Goal: Task Accomplishment & Management: Manage account settings

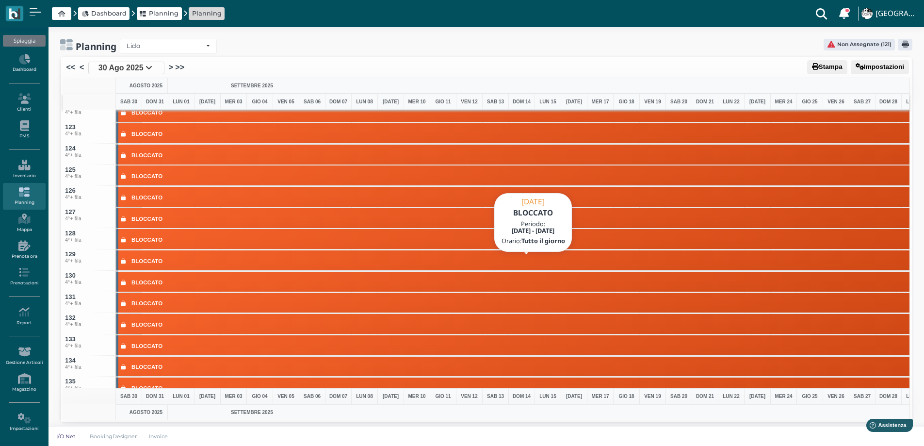
scroll to position [2716, 0]
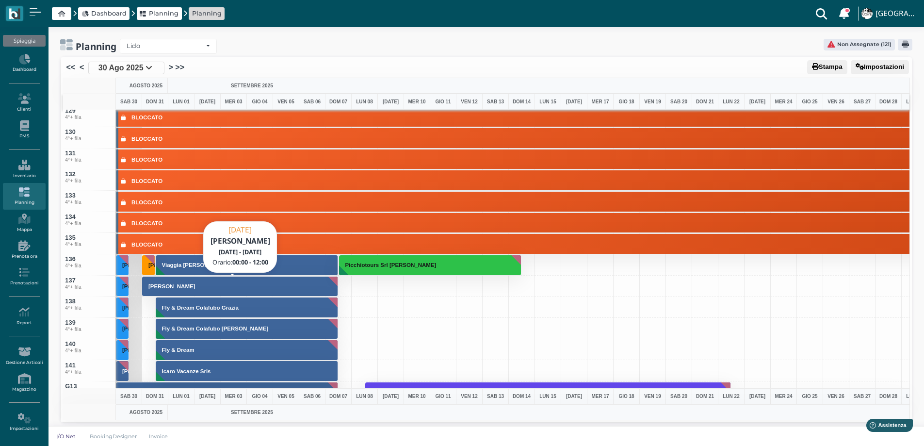
click at [221, 289] on button "Sciarra Bruno" at bounding box center [240, 286] width 196 height 21
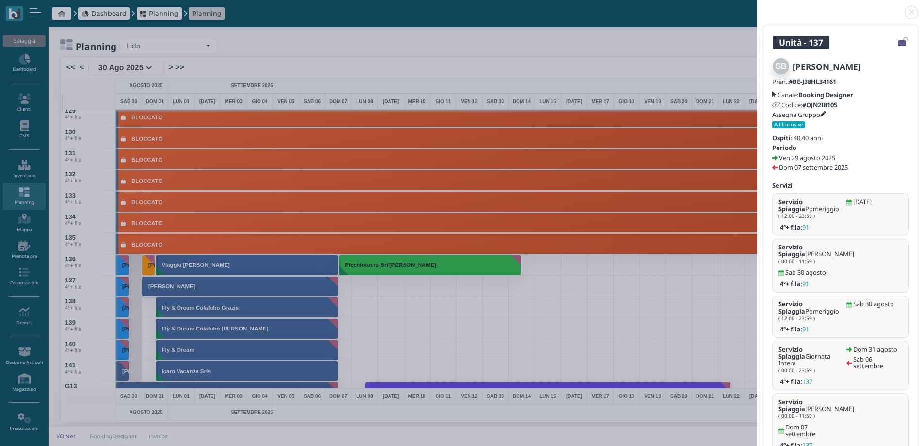
click at [757, 7] on link at bounding box center [757, 7] width 0 height 0
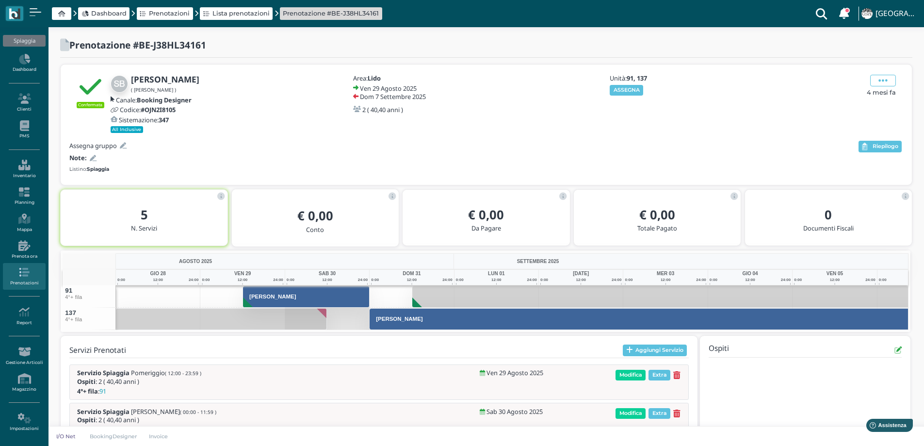
click at [93, 161] on icon at bounding box center [93, 158] width 7 height 6
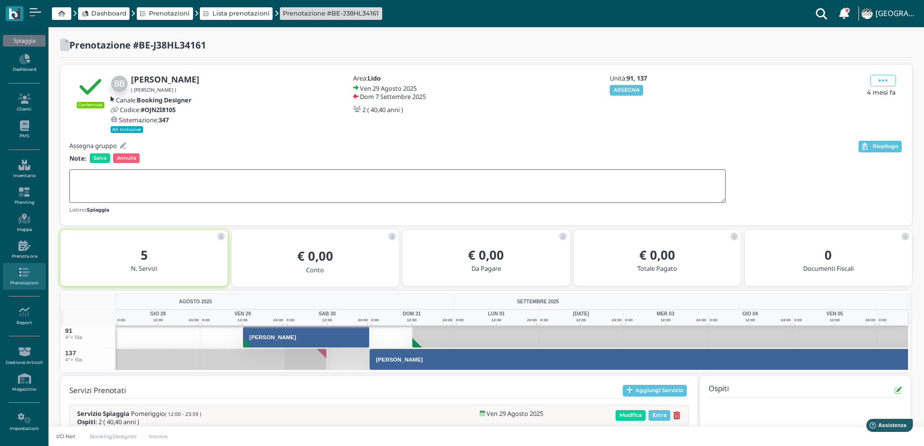
click at [94, 172] on textarea at bounding box center [397, 185] width 656 height 33
type textarea "il 31/8 passa al n. 137"
click at [100, 159] on span "Salva" at bounding box center [100, 158] width 20 height 10
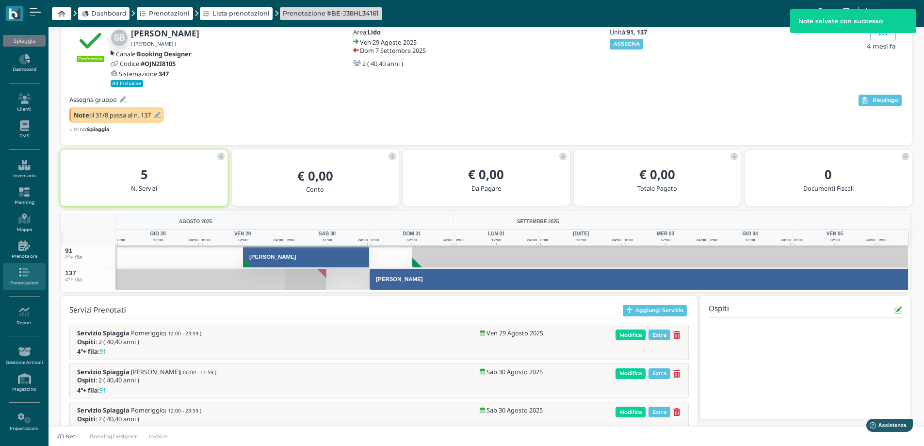
scroll to position [80, 0]
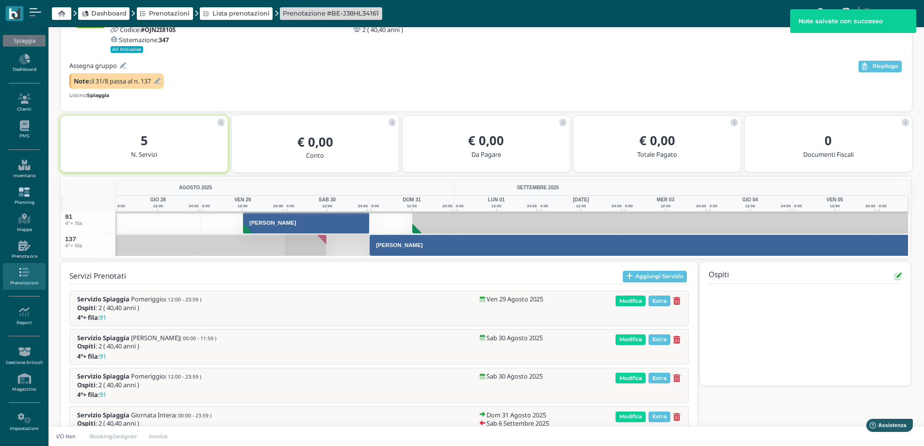
click at [24, 196] on icon at bounding box center [24, 192] width 42 height 11
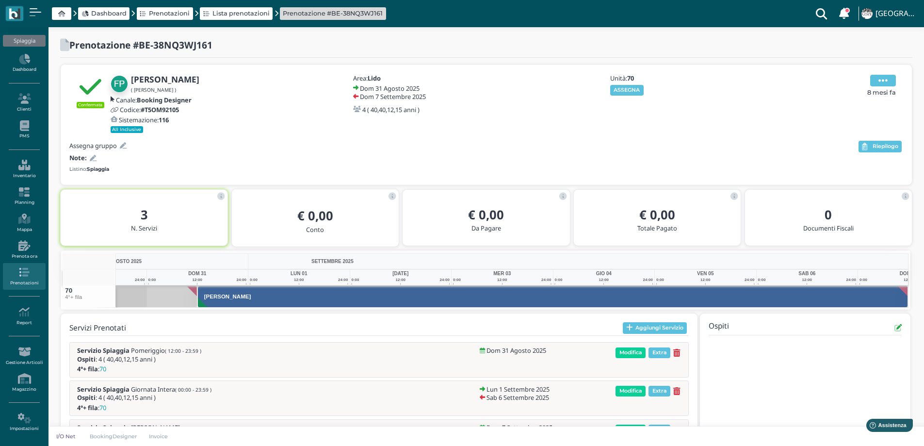
click at [888, 80] on span at bounding box center [883, 81] width 26 height 12
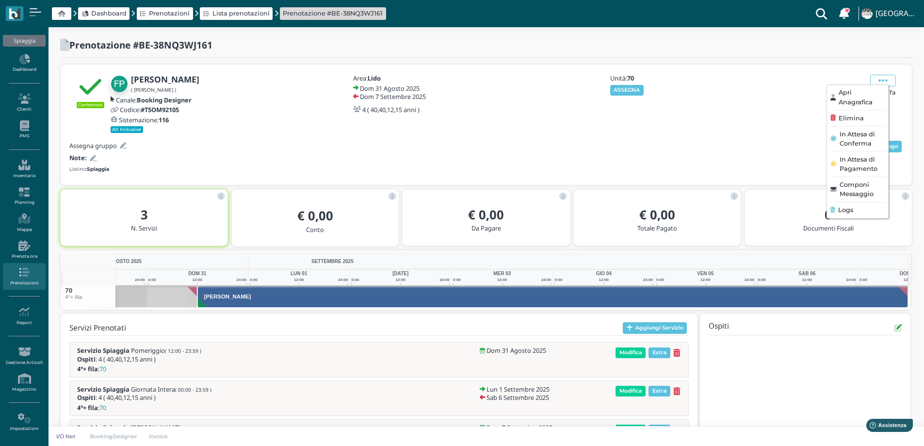
click at [858, 119] on span "Elimina" at bounding box center [850, 117] width 25 height 9
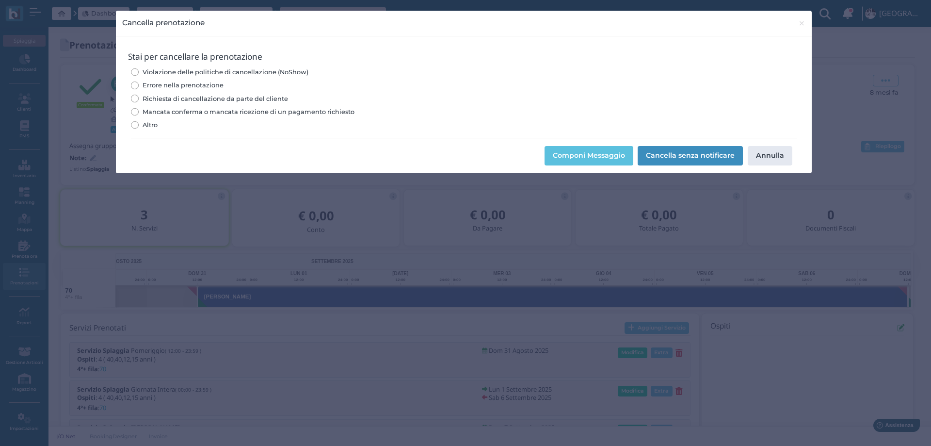
click at [208, 84] on span "Errore nella prenotazione" at bounding box center [183, 84] width 81 height 9
click at [138, 84] on input "Errore nella prenotazione" at bounding box center [134, 84] width 7 height 7
radio input "true"
click at [686, 148] on button "Cancella senza notificare" at bounding box center [690, 155] width 105 height 19
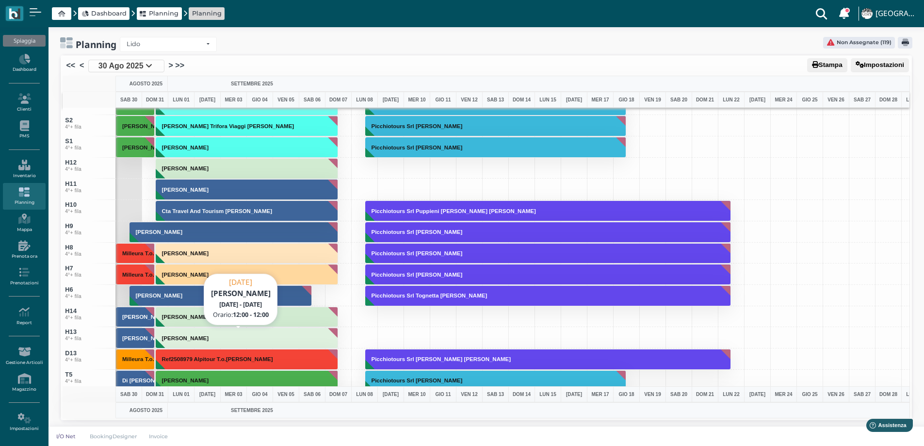
scroll to position [3491, 0]
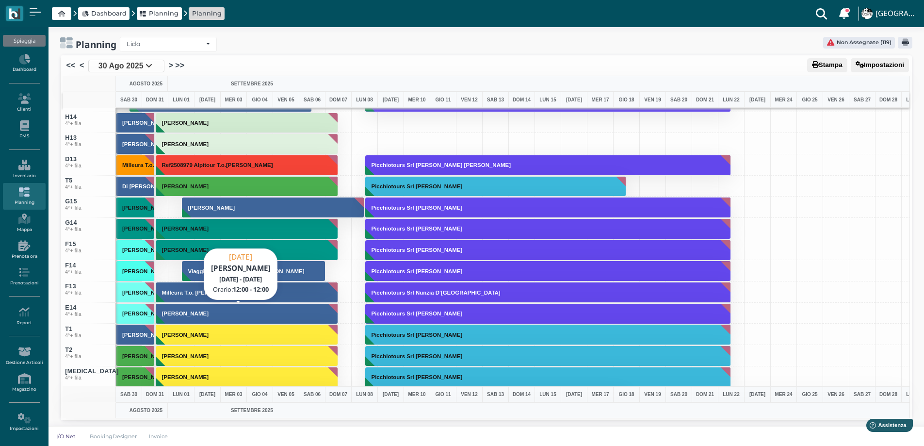
click at [209, 314] on h3 "[PERSON_NAME]" at bounding box center [185, 313] width 54 height 6
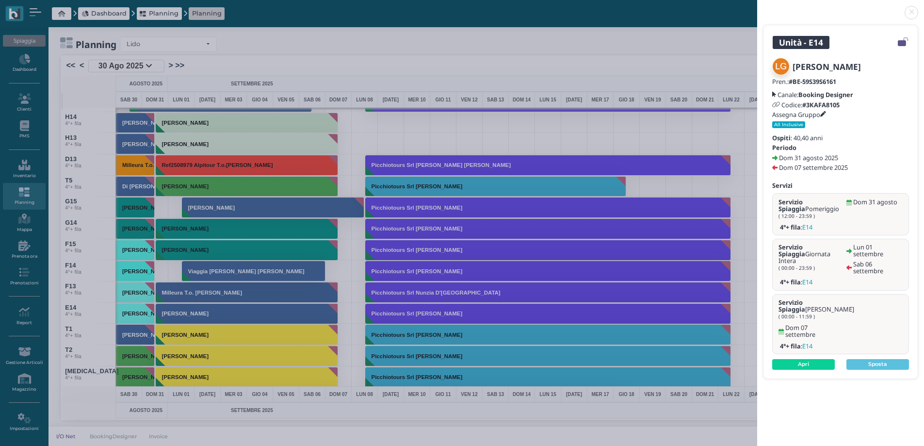
click at [757, 7] on link at bounding box center [757, 7] width 0 height 0
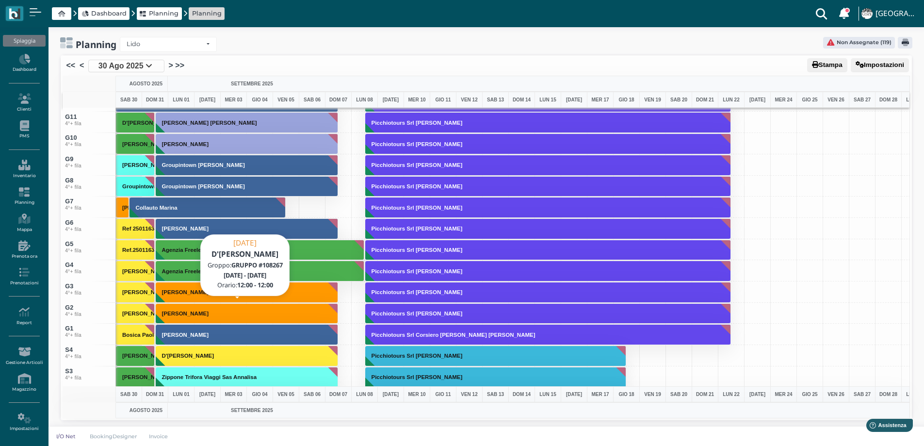
scroll to position [3074, 0]
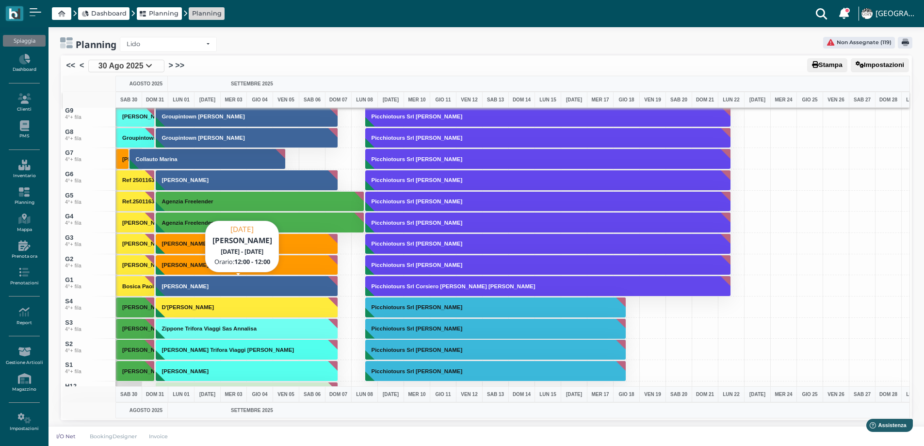
click at [169, 291] on button "[PERSON_NAME]" at bounding box center [247, 285] width 183 height 21
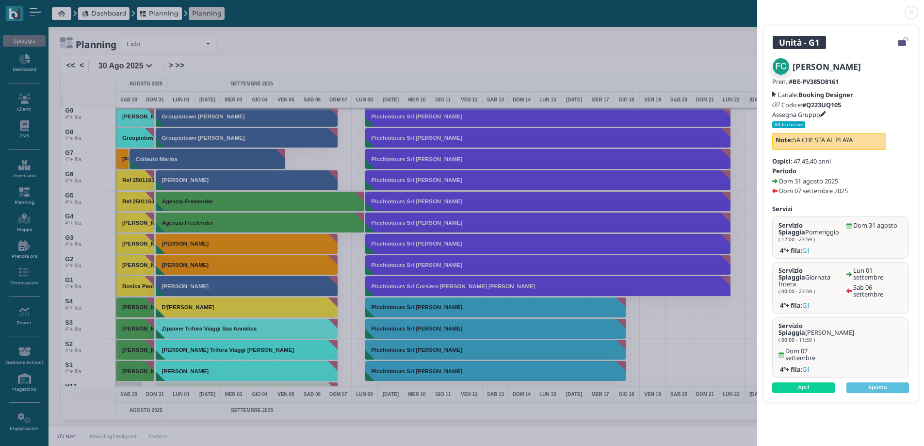
click at [757, 7] on link at bounding box center [757, 7] width 0 height 0
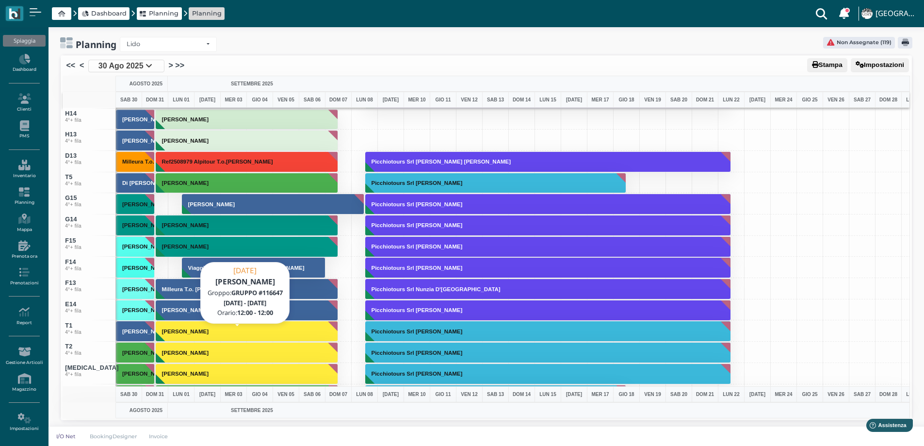
scroll to position [3510, 0]
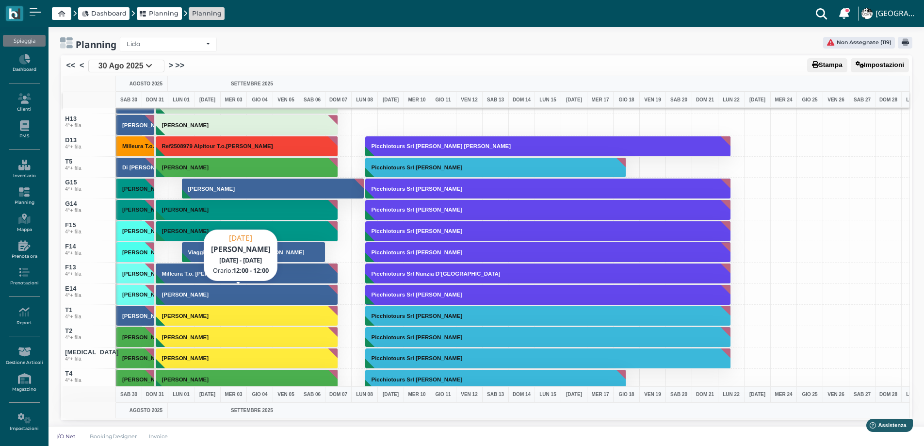
click at [170, 292] on h3 "[PERSON_NAME]" at bounding box center [185, 294] width 54 height 6
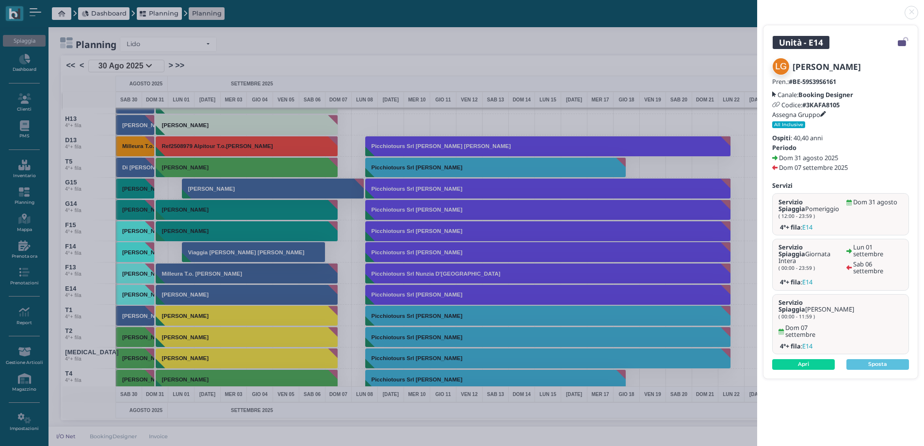
click at [757, 7] on link at bounding box center [757, 7] width 0 height 0
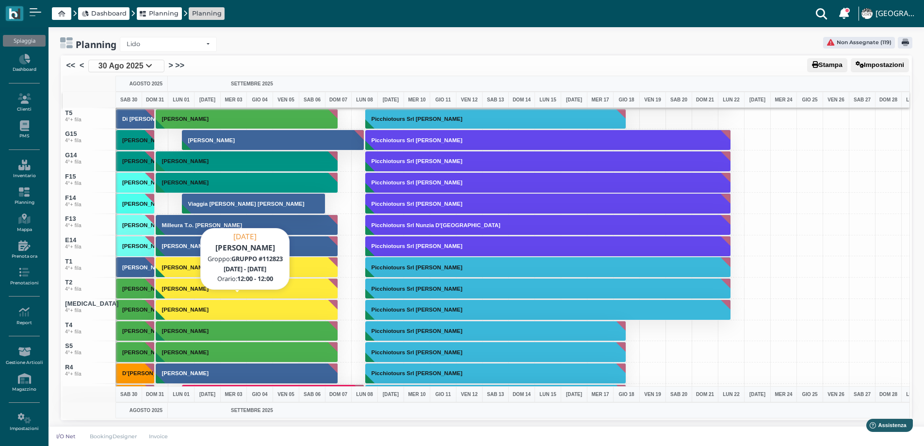
scroll to position [3704, 0]
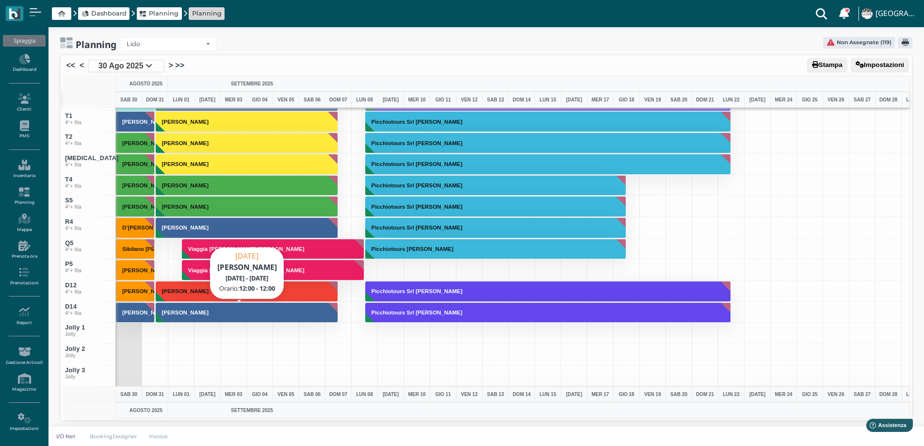
click at [209, 313] on button "Evandri Debora" at bounding box center [247, 312] width 183 height 21
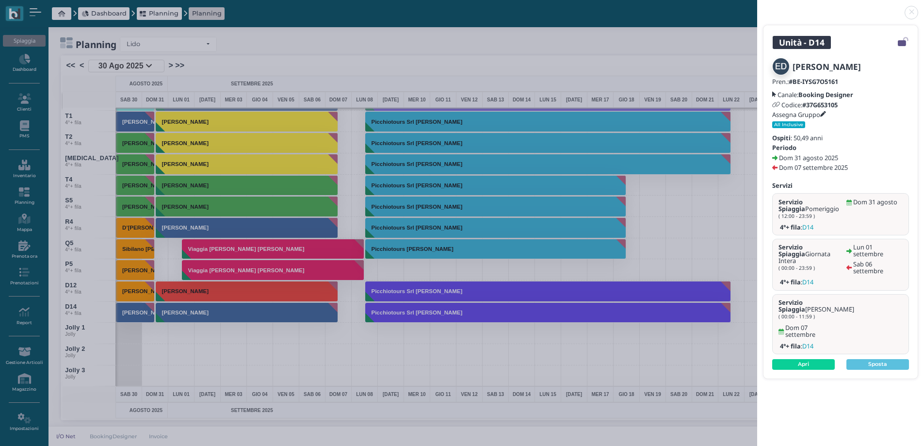
click at [757, 7] on link at bounding box center [757, 7] width 0 height 0
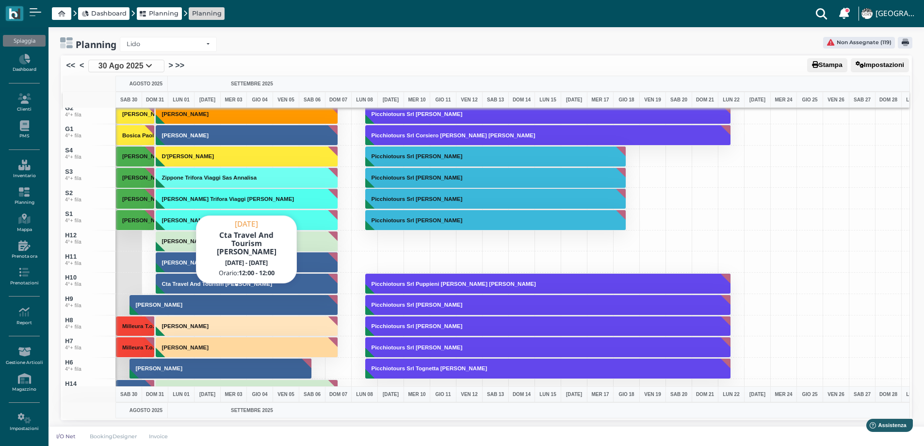
scroll to position [3219, 0]
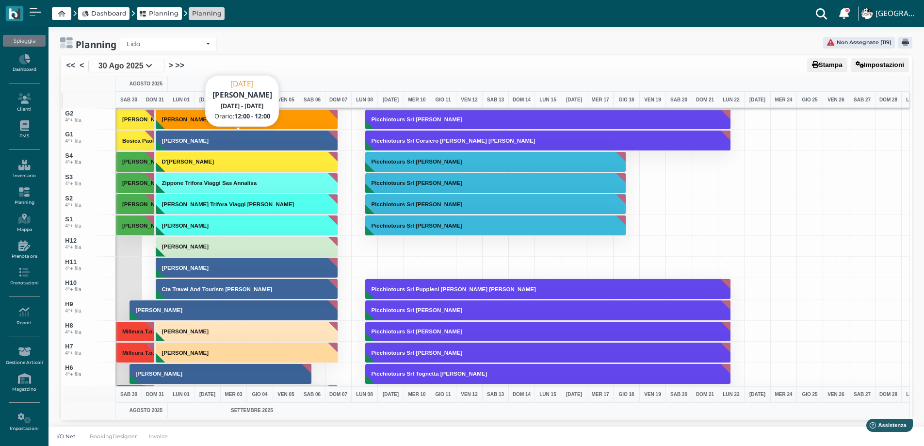
click at [185, 140] on h3 "Fasanella Caterina" at bounding box center [185, 141] width 54 height 6
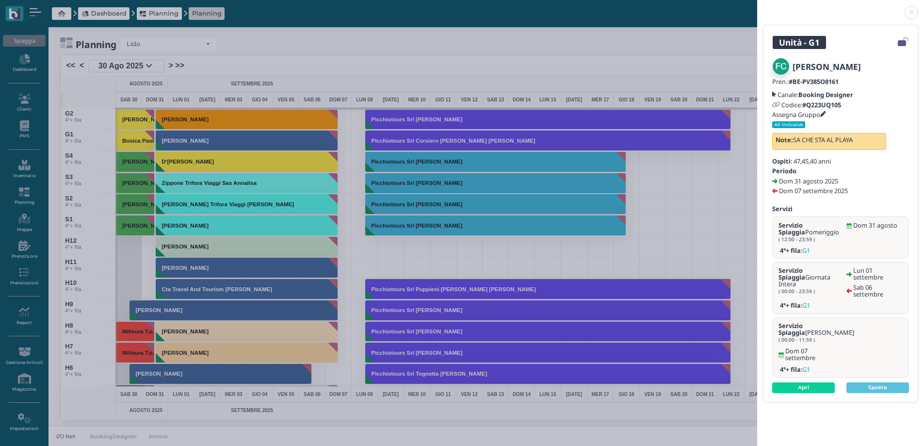
click at [757, 7] on link at bounding box center [757, 7] width 0 height 0
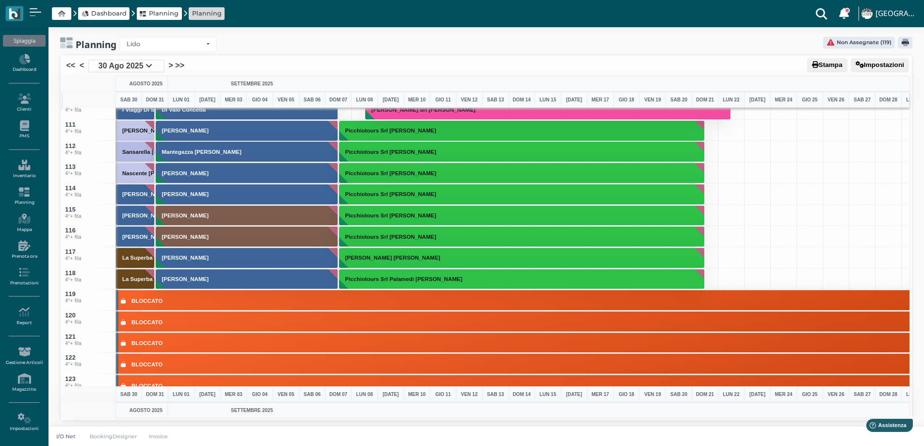
scroll to position [2250, 0]
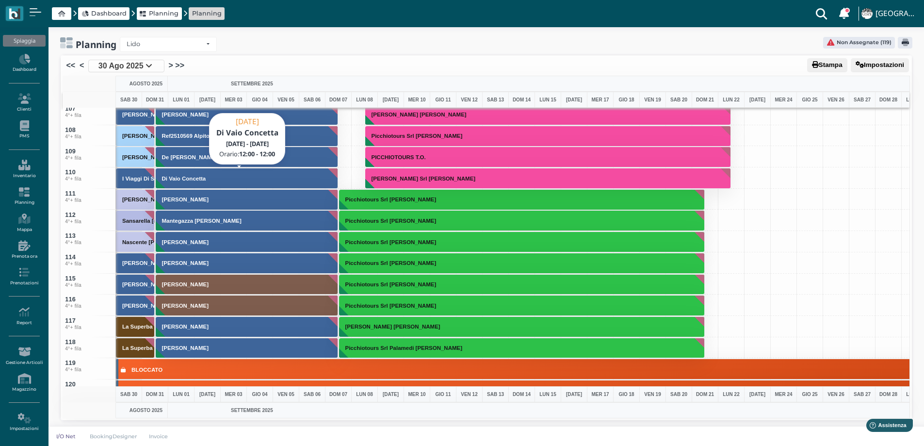
click at [214, 172] on button "Di Vaio Concetta" at bounding box center [247, 178] width 183 height 21
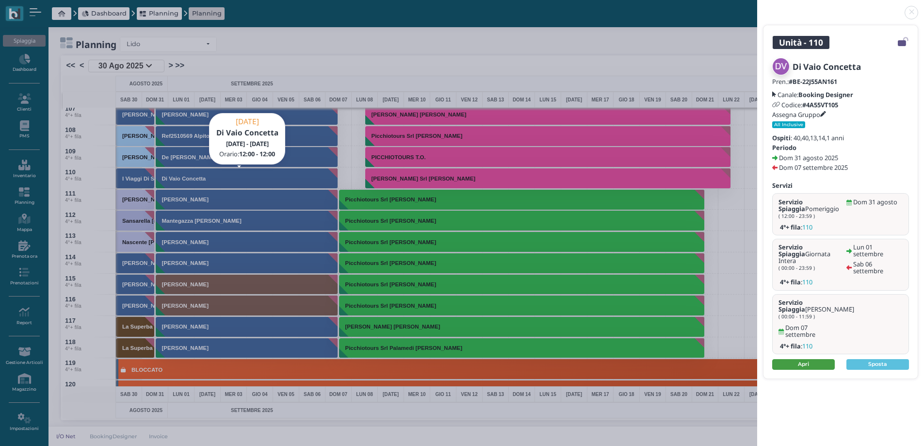
click at [810, 359] on link "Apri" at bounding box center [803, 364] width 63 height 11
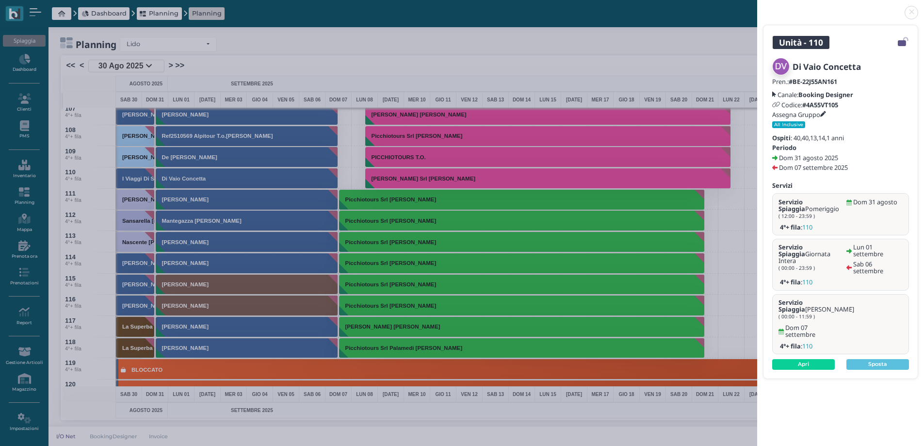
click at [757, 7] on link at bounding box center [757, 7] width 0 height 0
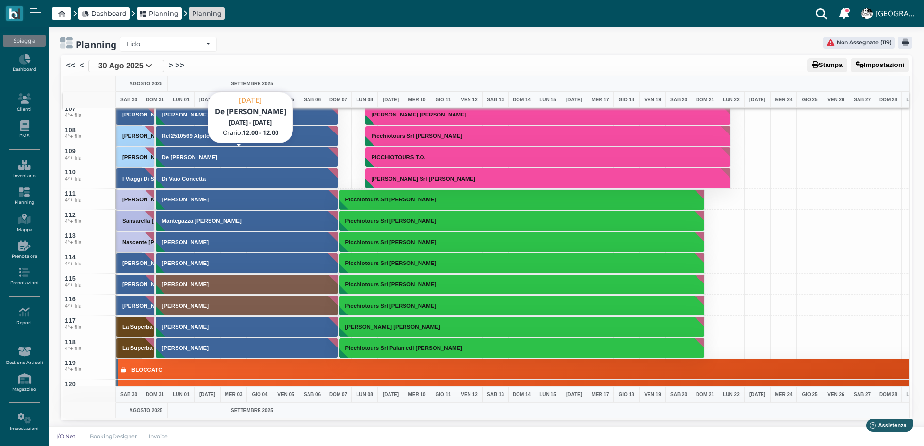
click at [183, 156] on h3 "De [PERSON_NAME]" at bounding box center [189, 157] width 63 height 6
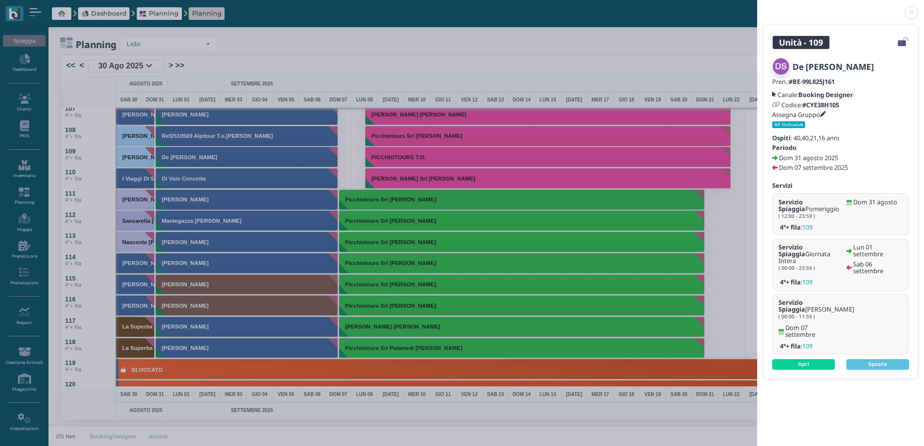
click at [757, 7] on link at bounding box center [757, 7] width 0 height 0
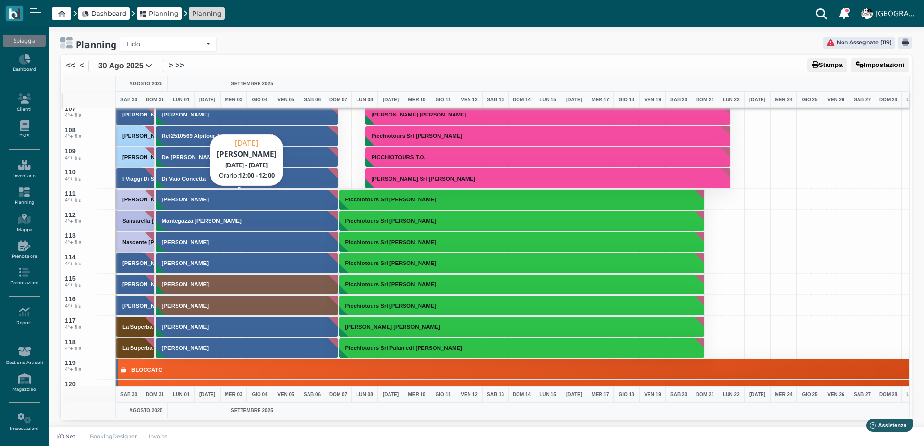
click at [233, 193] on button "[PERSON_NAME]" at bounding box center [247, 199] width 183 height 21
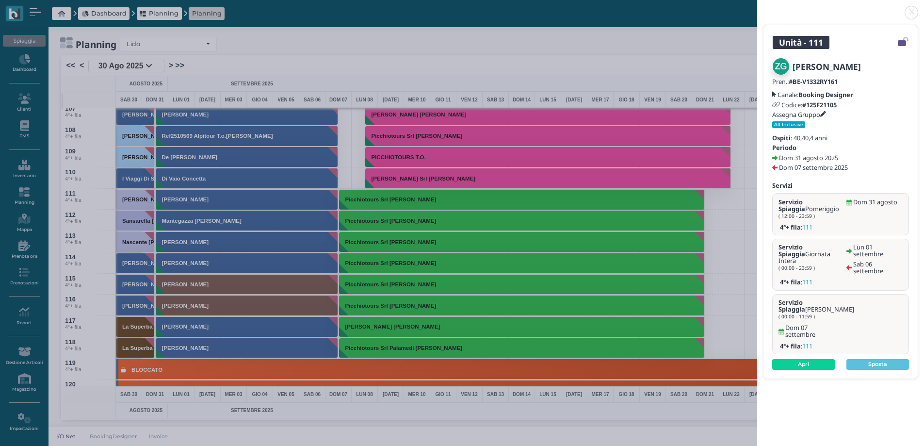
click at [757, 7] on link at bounding box center [757, 7] width 0 height 0
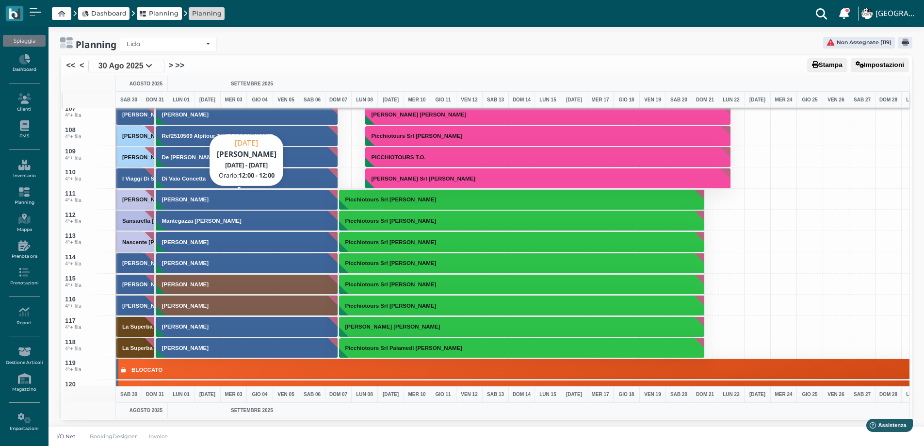
click at [181, 199] on h3 "[PERSON_NAME]" at bounding box center [185, 199] width 54 height 6
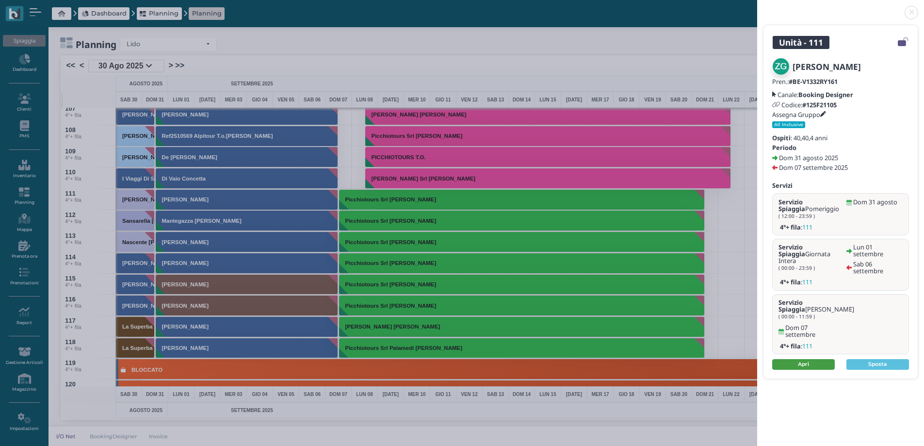
click at [794, 359] on link "Apri" at bounding box center [803, 364] width 63 height 11
click at [757, 7] on link at bounding box center [757, 7] width 0 height 0
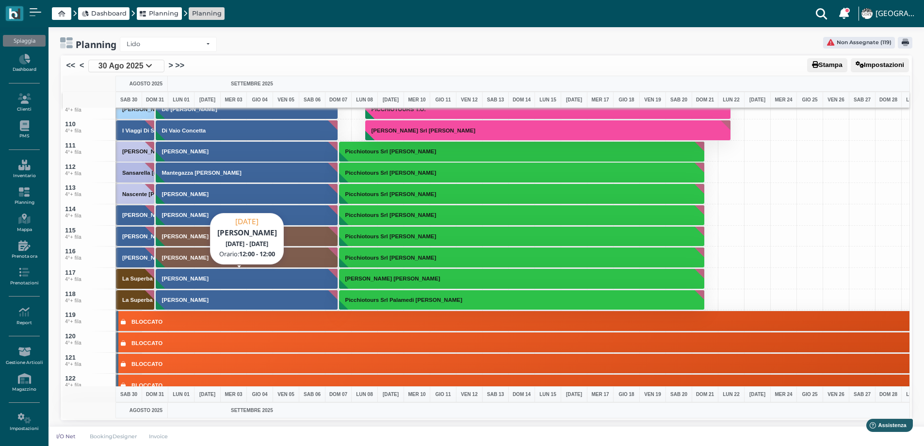
scroll to position [2298, 0]
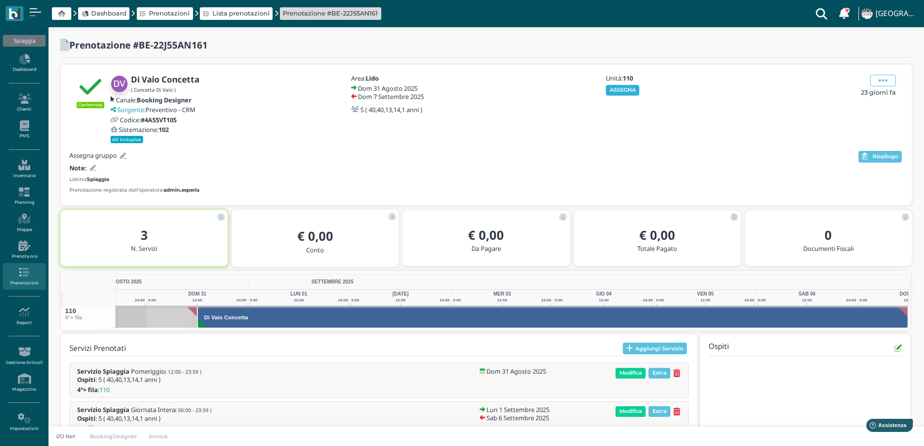
click at [619, 85] on button "ASSEGNA" at bounding box center [622, 90] width 33 height 11
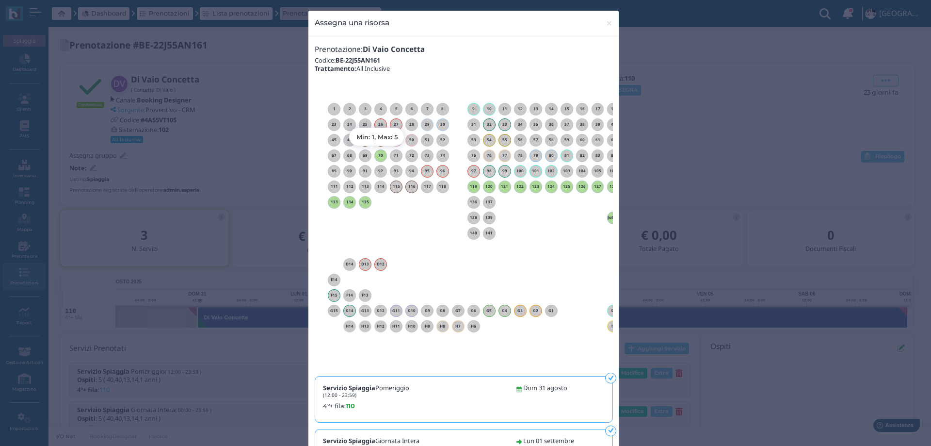
click at [377, 156] on h6 "70" at bounding box center [380, 155] width 13 height 4
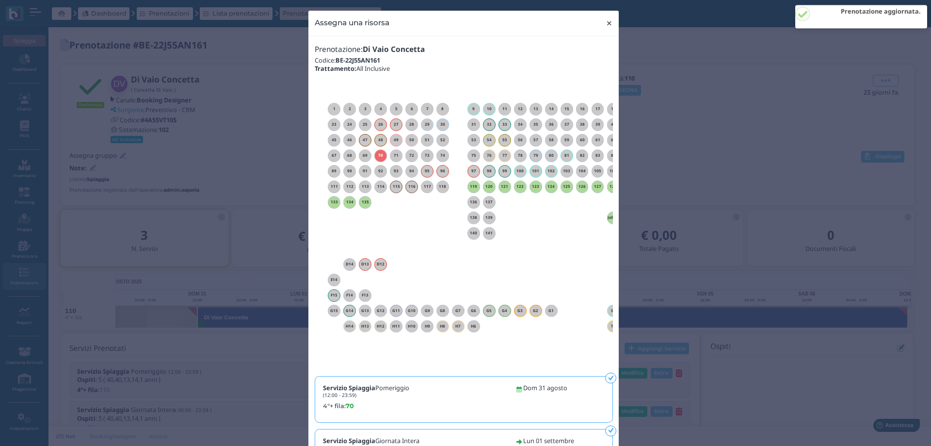
click at [606, 26] on span "×" at bounding box center [609, 23] width 7 height 13
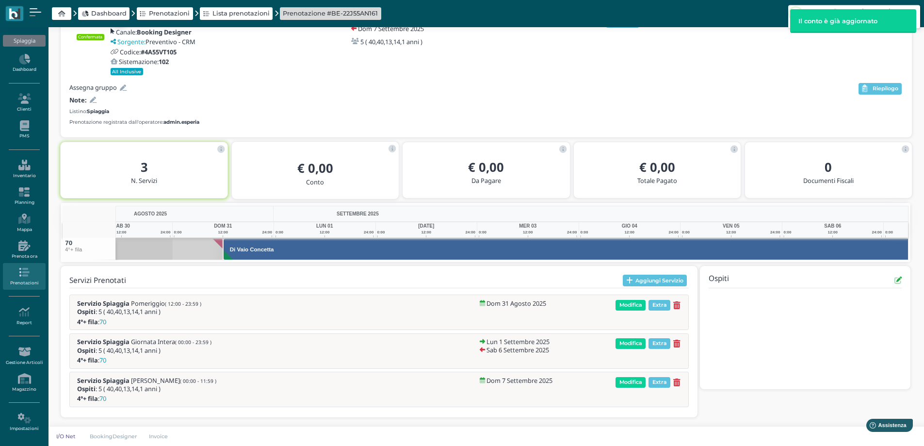
scroll to position [0, 71]
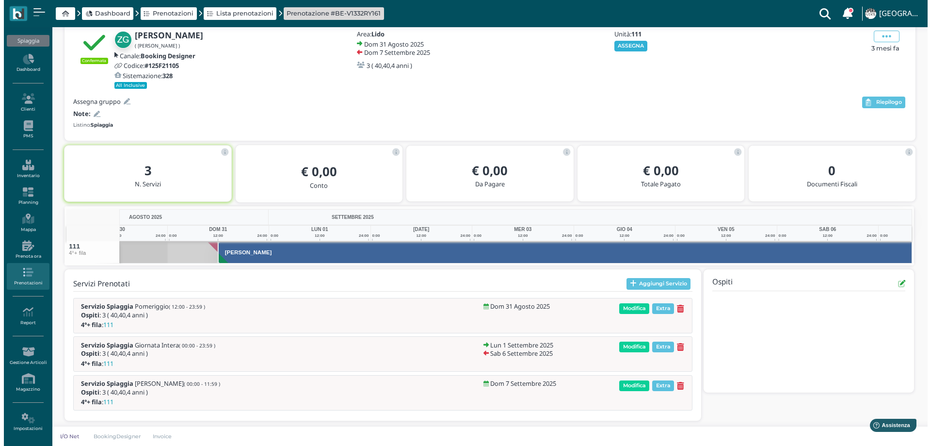
scroll to position [0, 71]
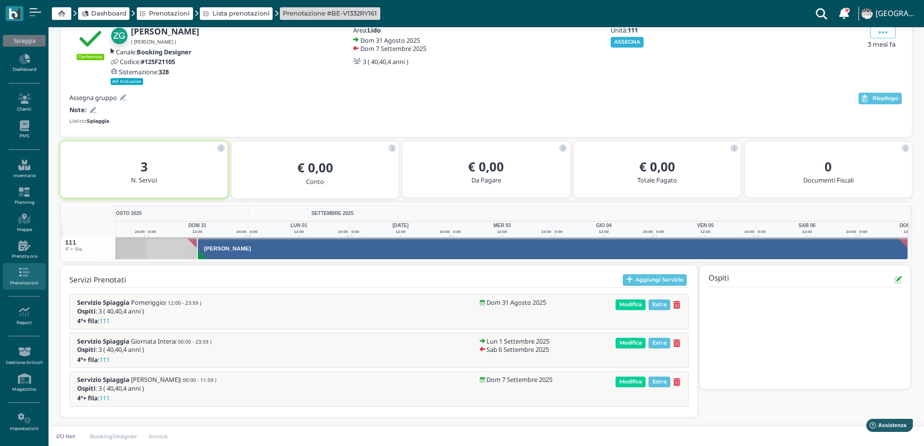
click at [623, 44] on button "ASSEGNA" at bounding box center [627, 42] width 33 height 11
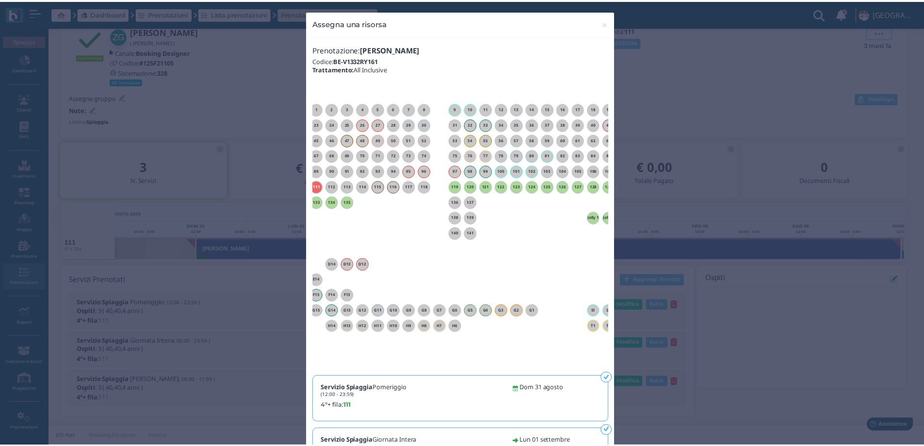
scroll to position [0, 88]
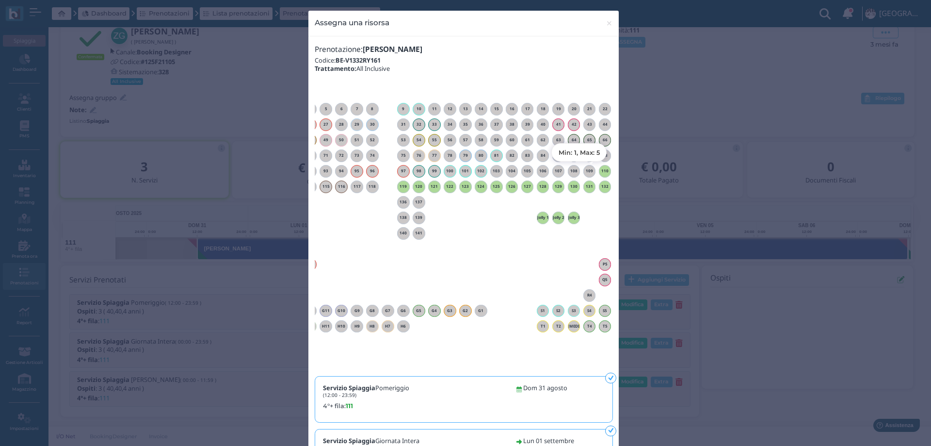
click at [600, 171] on h6 "110" at bounding box center [605, 171] width 13 height 4
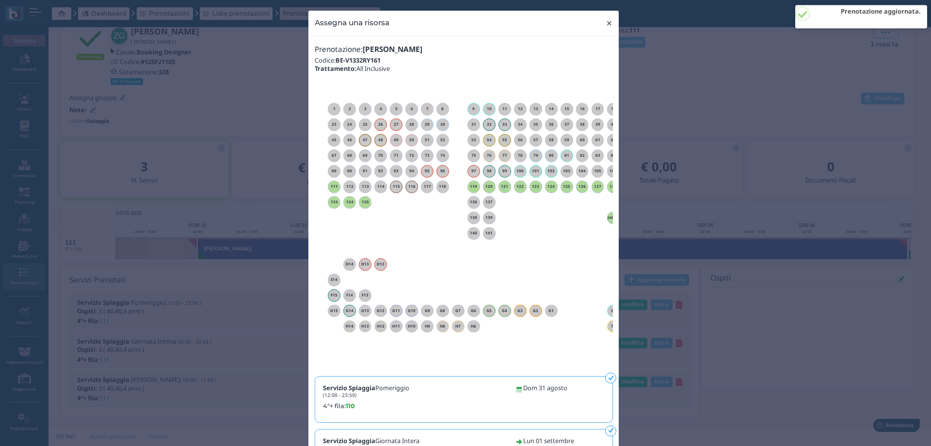
click at [606, 24] on span "×" at bounding box center [609, 23] width 7 height 13
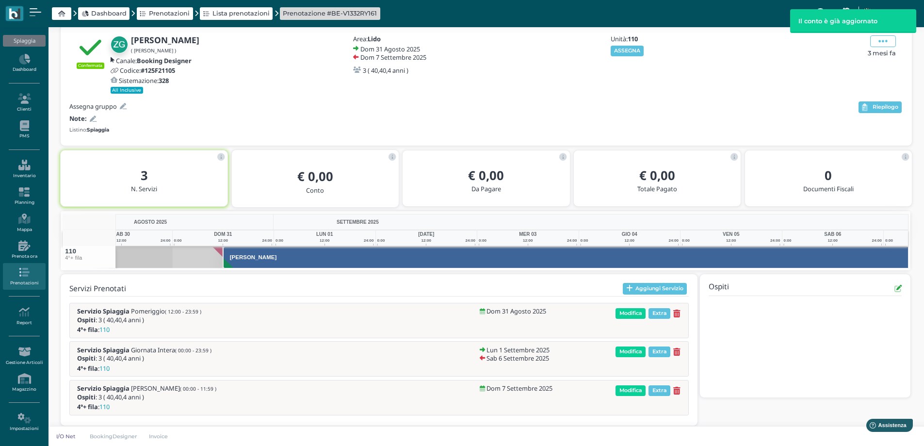
scroll to position [0, 71]
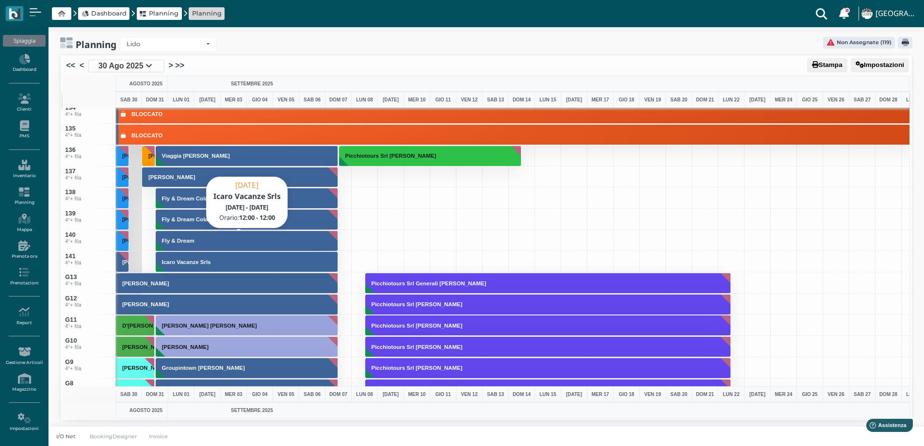
scroll to position [2812, 0]
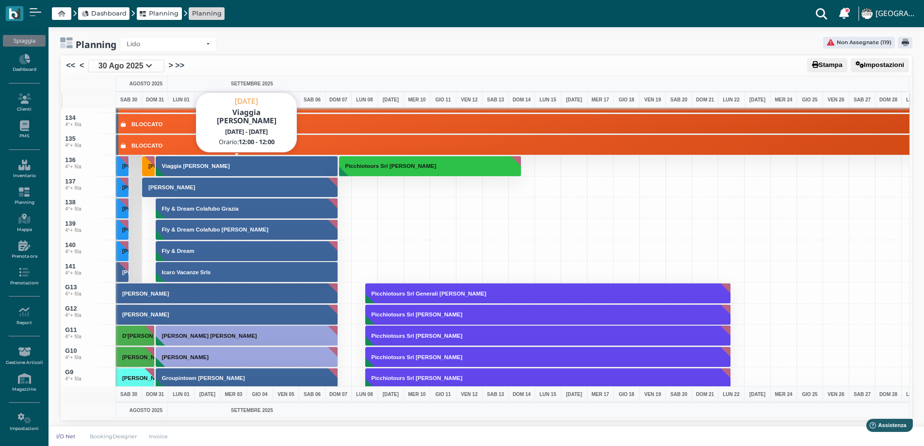
click at [193, 170] on button "Viaggia Nel Salento Patacchiola Annamaria" at bounding box center [247, 166] width 183 height 21
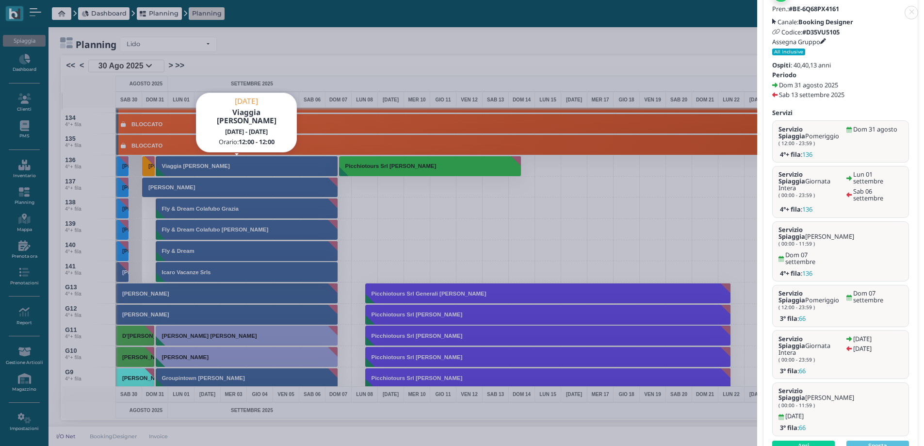
scroll to position [91, 0]
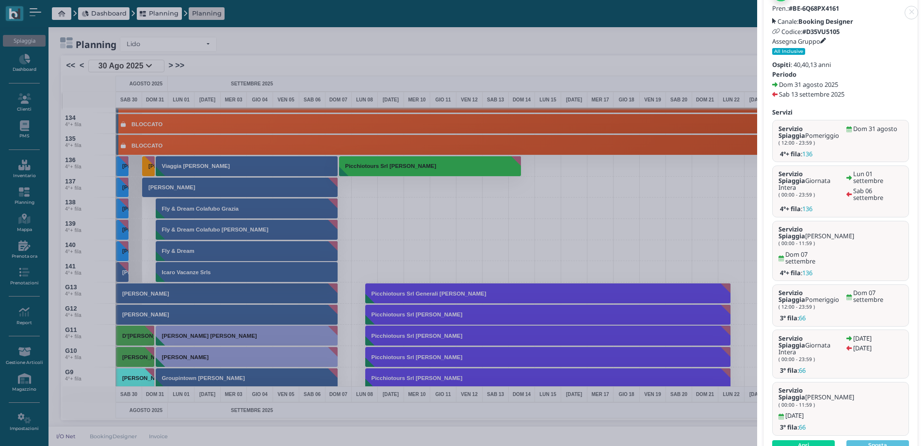
click at [757, 7] on link at bounding box center [757, 7] width 0 height 0
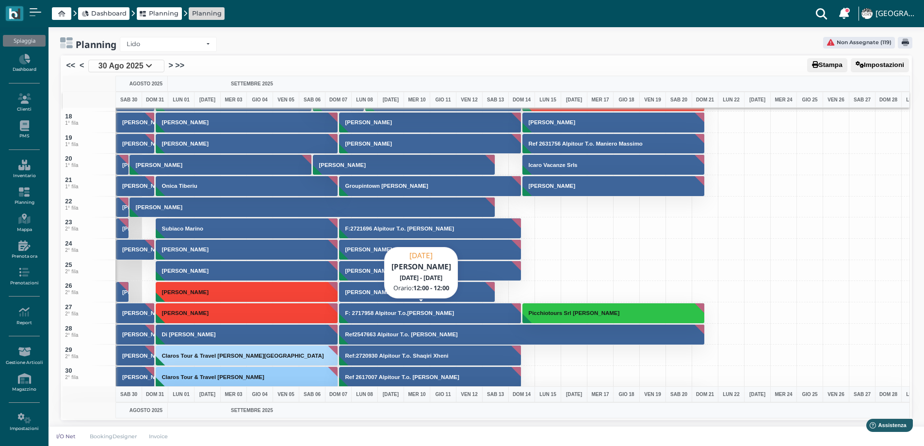
scroll to position [67, 0]
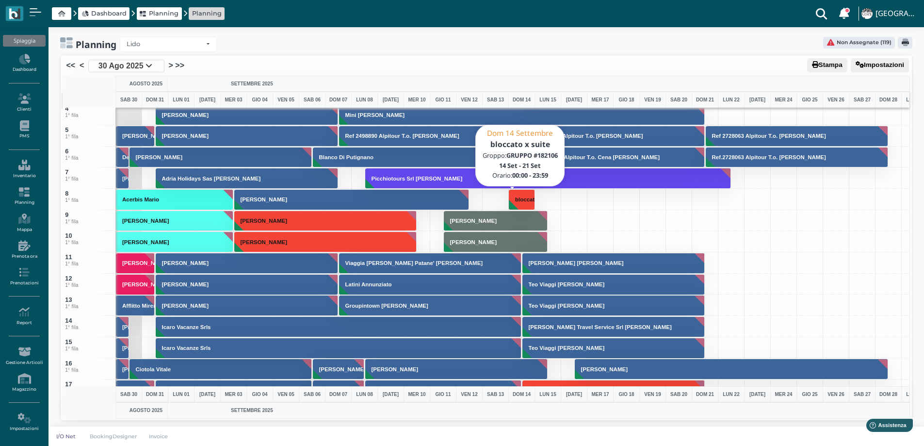
click at [521, 200] on h3 "bloccato x suite" at bounding box center [536, 199] width 50 height 6
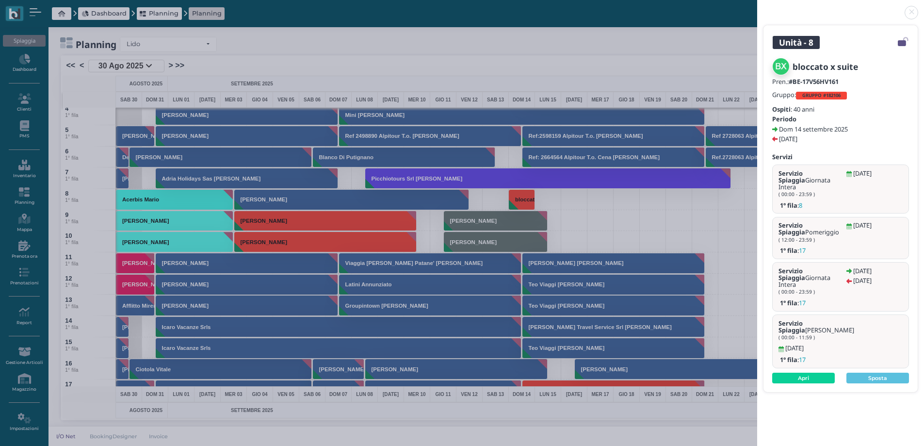
scroll to position [0, 0]
click at [757, 7] on link at bounding box center [757, 7] width 0 height 0
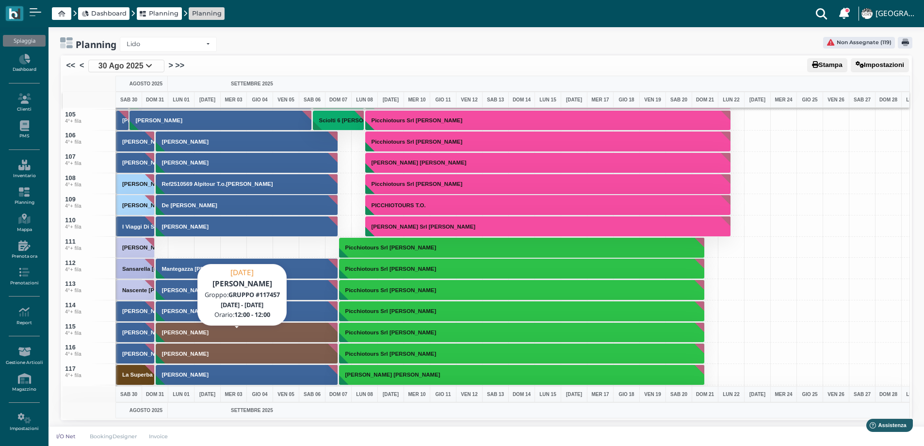
scroll to position [2298, 0]
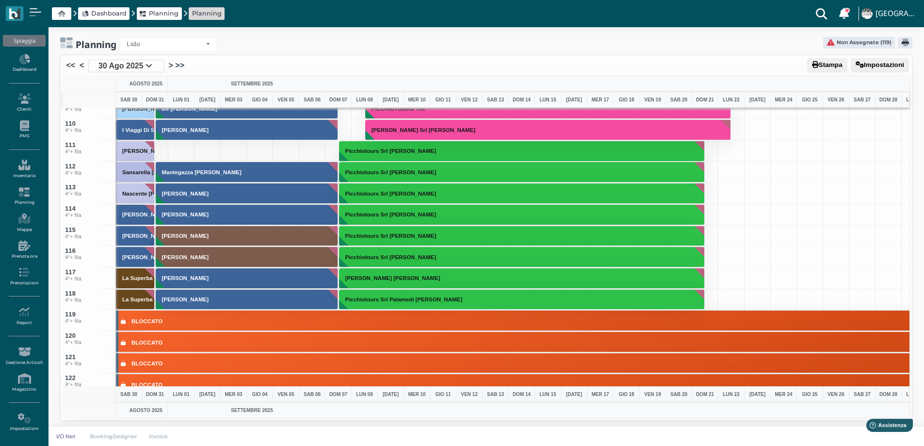
click at [161, 152] on div at bounding box center [155, 150] width 27 height 21
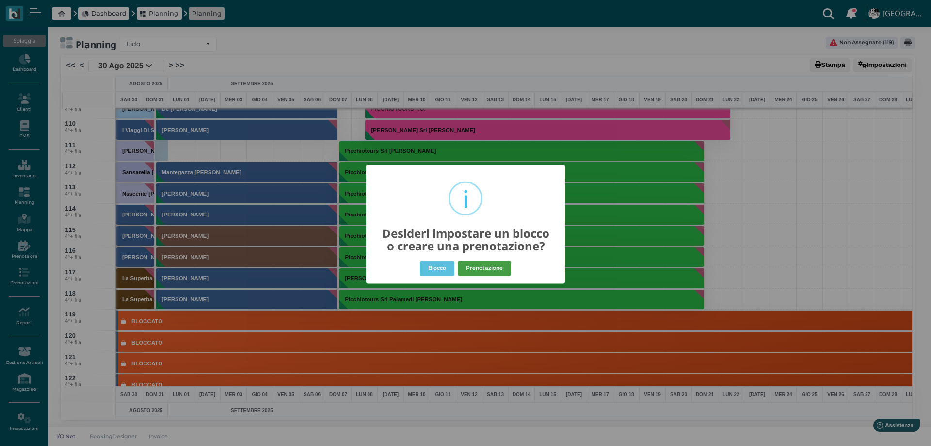
click at [477, 266] on button "Prenotazione" at bounding box center [484, 268] width 53 height 16
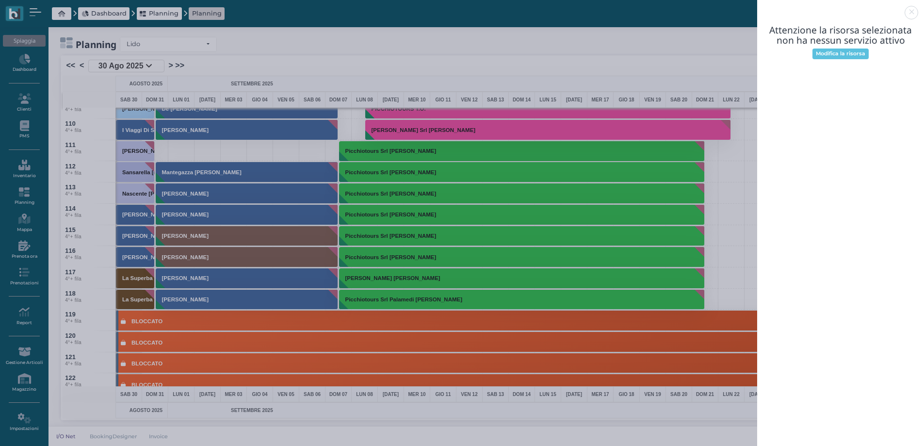
click at [757, 7] on link at bounding box center [757, 7] width 0 height 0
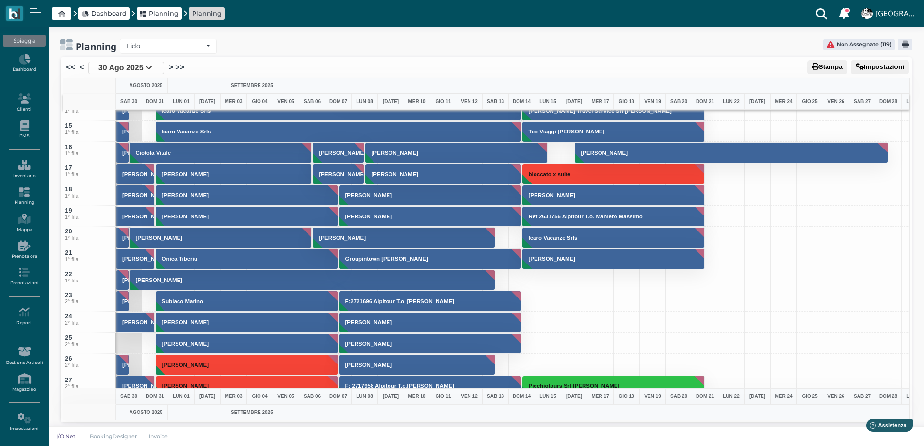
scroll to position [261, 0]
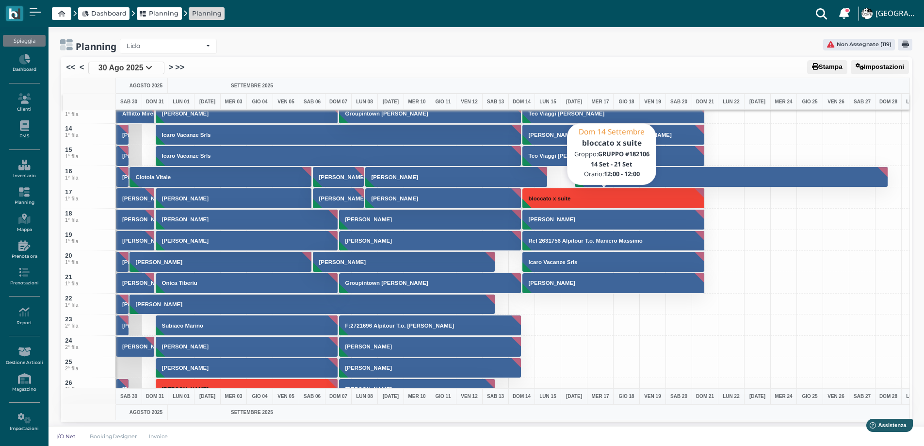
click at [560, 201] on button "bloccato x suite" at bounding box center [613, 198] width 183 height 21
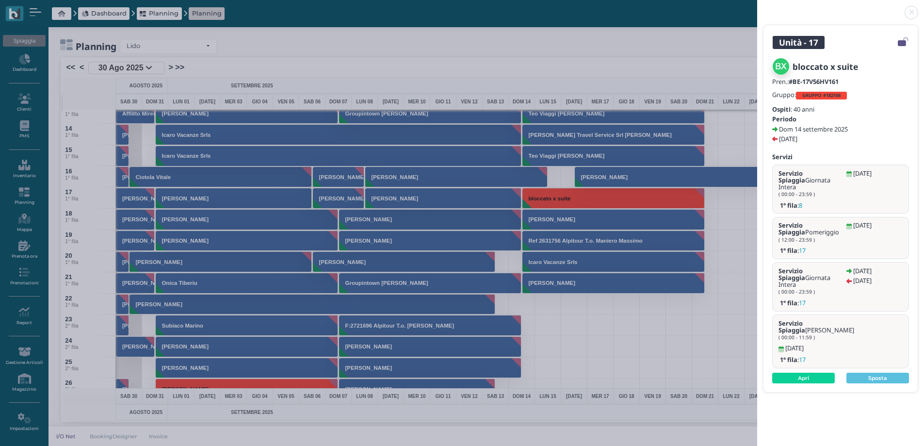
click at [757, 7] on link at bounding box center [757, 7] width 0 height 0
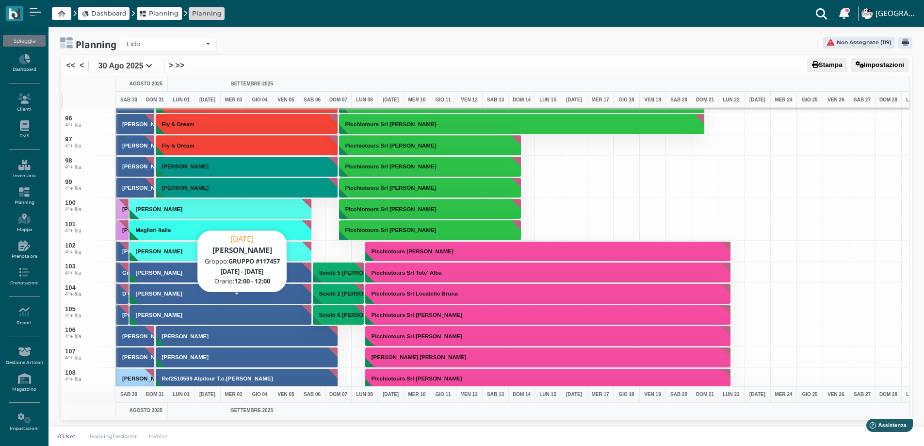
scroll to position [2250, 0]
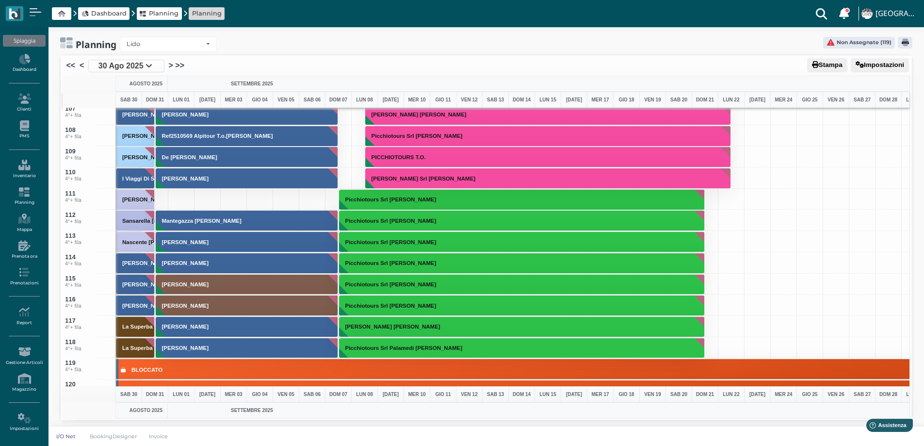
click at [180, 197] on div at bounding box center [181, 199] width 27 height 21
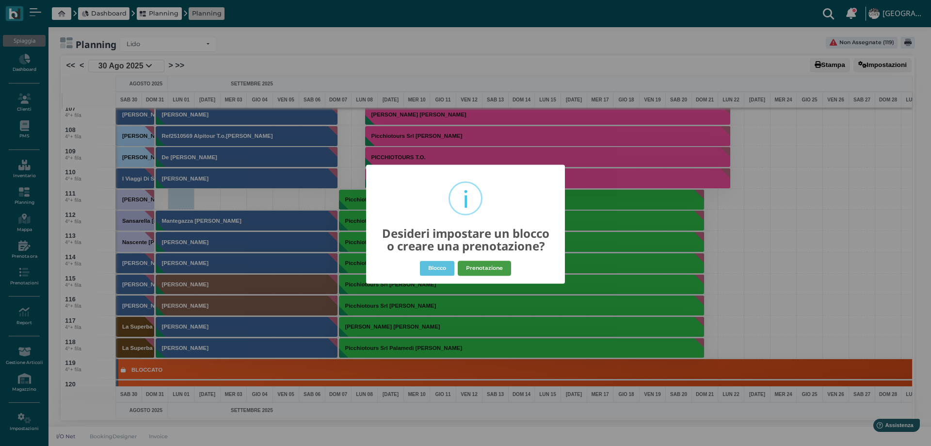
click at [498, 265] on button "Prenotazione" at bounding box center [484, 268] width 53 height 16
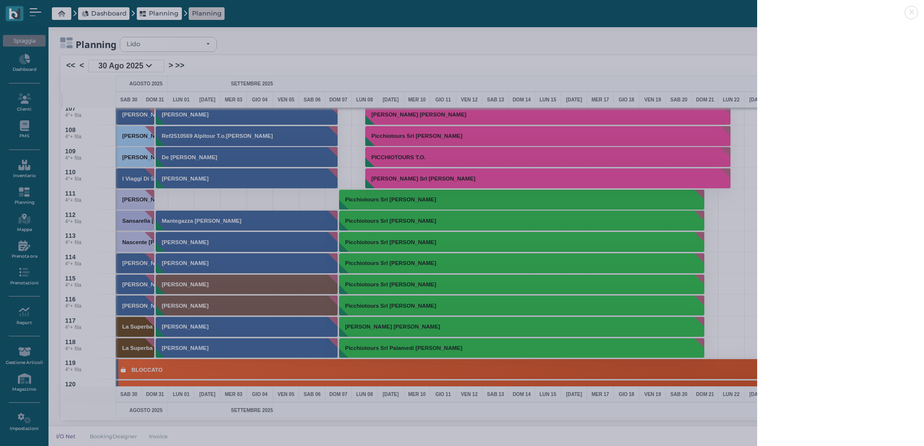
select select "40"
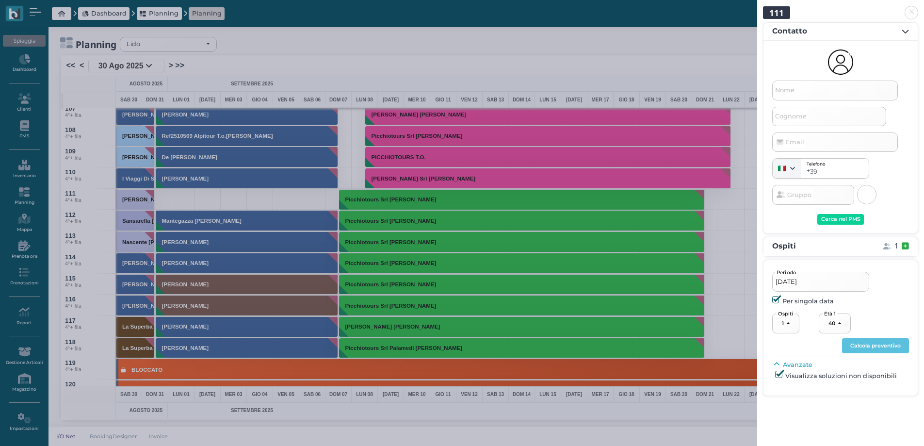
click at [787, 94] on span "Nome" at bounding box center [784, 90] width 22 height 12
click at [787, 94] on input "Nome" at bounding box center [835, 89] width 126 height 19
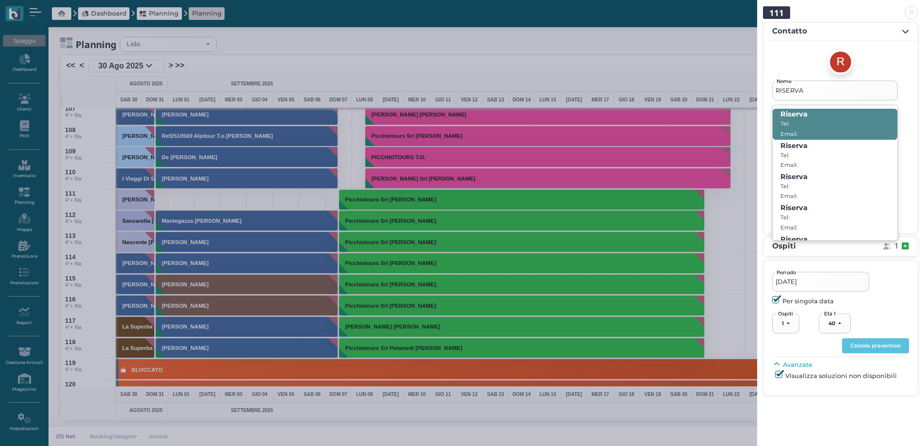
click at [812, 122] on span "Riserva Tel: Email:" at bounding box center [834, 124] width 125 height 31
click at [812, 100] on input "RISERVA" at bounding box center [835, 89] width 126 height 19
type input "Riserva"
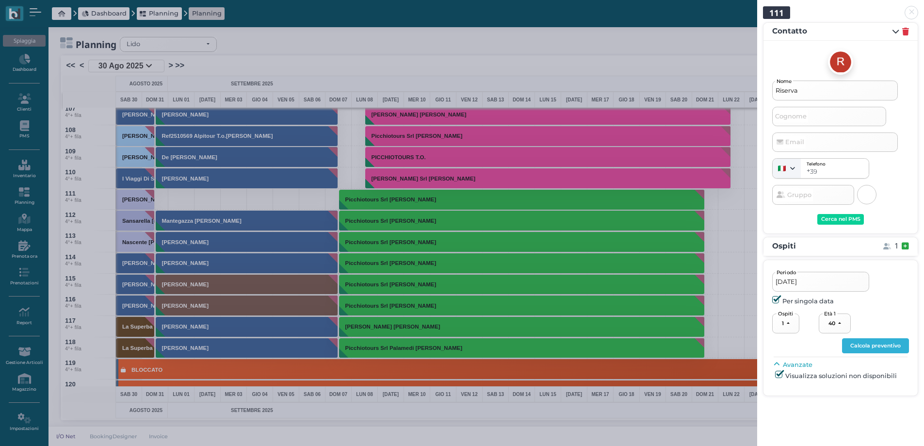
click at [874, 343] on button "Calcola preventivo" at bounding box center [875, 346] width 67 height 16
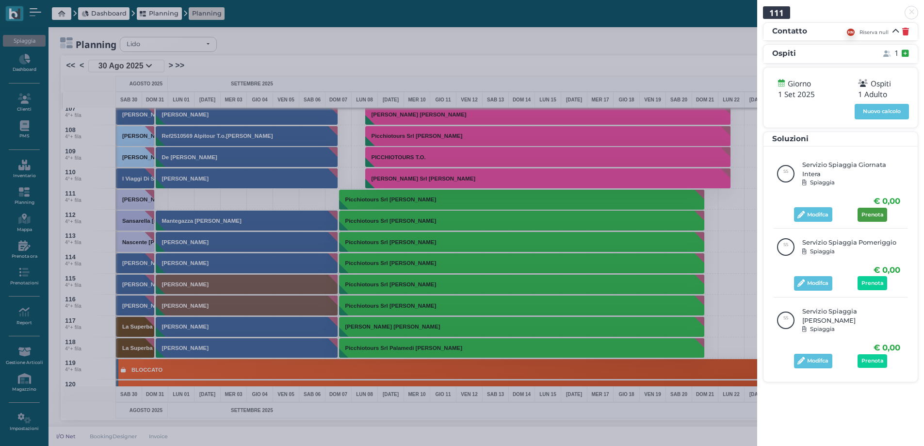
click at [869, 211] on span "Prenota" at bounding box center [872, 214] width 22 height 7
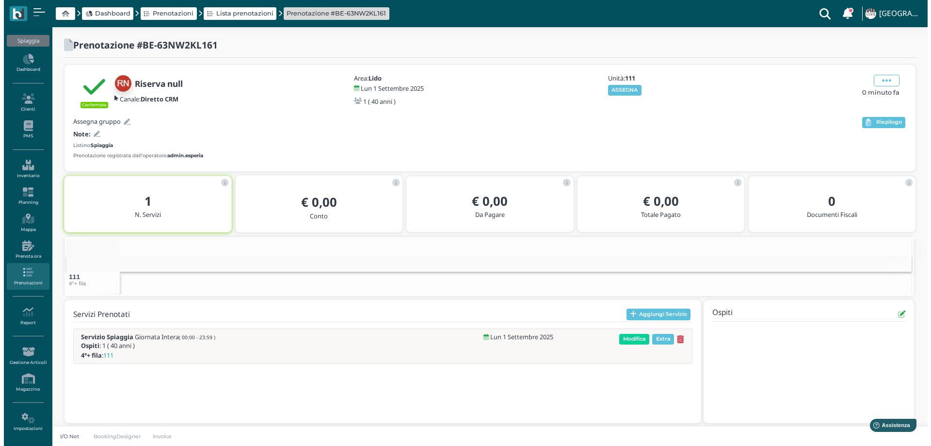
scroll to position [6, 0]
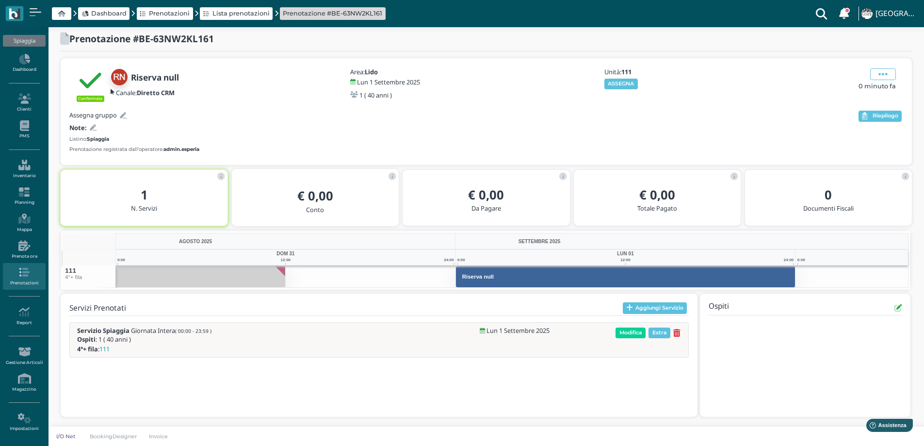
click at [637, 310] on button "Aggiungi Servizio" at bounding box center [655, 308] width 64 height 12
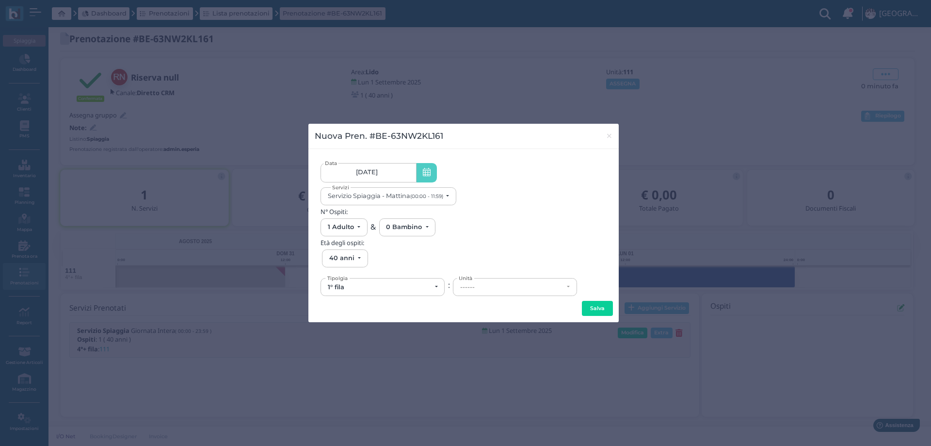
click at [374, 172] on span "[DATE]" at bounding box center [367, 172] width 22 height 8
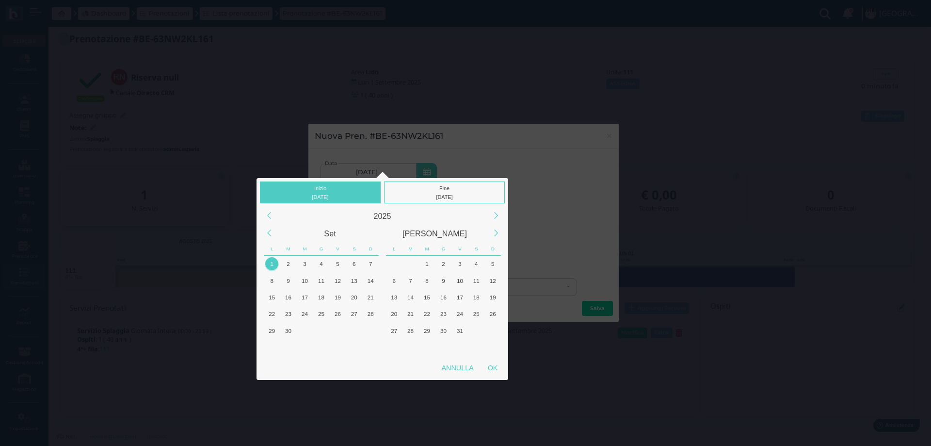
drag, startPoint x: 265, startPoint y: 234, endPoint x: 270, endPoint y: 243, distance: 10.8
click at [265, 233] on div "Previous Month" at bounding box center [268, 233] width 21 height 21
click at [368, 330] on div "31" at bounding box center [370, 330] width 13 height 13
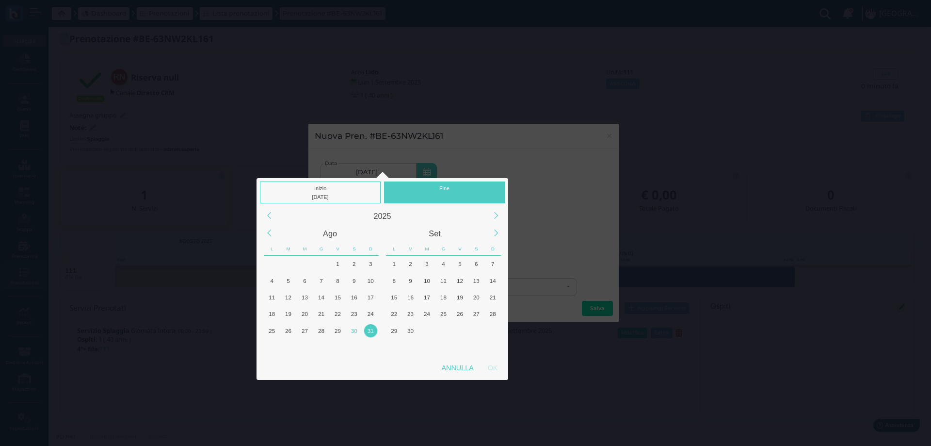
click at [370, 330] on div "31" at bounding box center [370, 330] width 13 height 13
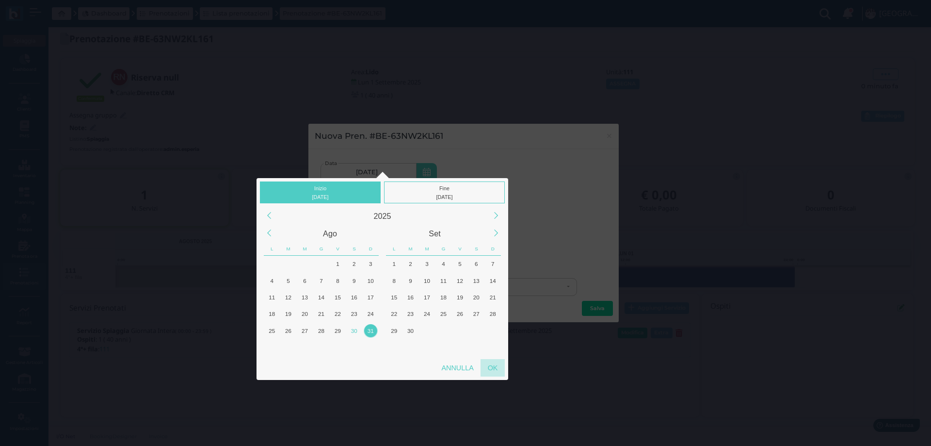
click at [496, 367] on div "OK" at bounding box center [493, 367] width 24 height 17
type input "31/08/2025 - 31/08/2025"
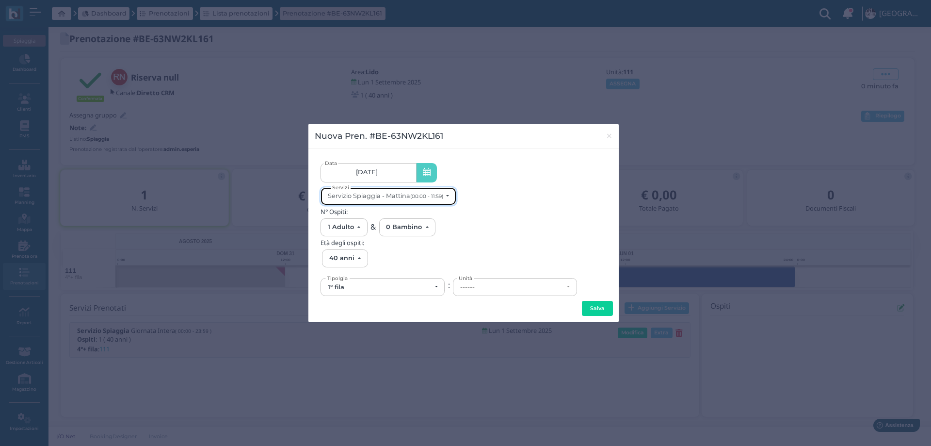
scroll to position [0, 0]
click at [415, 194] on small "(00:00 - 11:59)" at bounding box center [426, 196] width 33 height 6
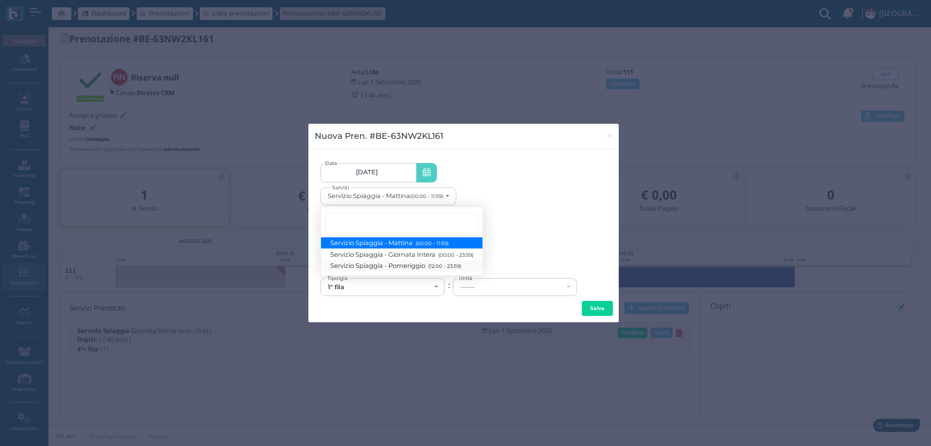
click at [413, 266] on span "Servizio Spiaggia - Pomeriggio (12:00 - 23:59)" at bounding box center [396, 265] width 130 height 8
select select "1369"
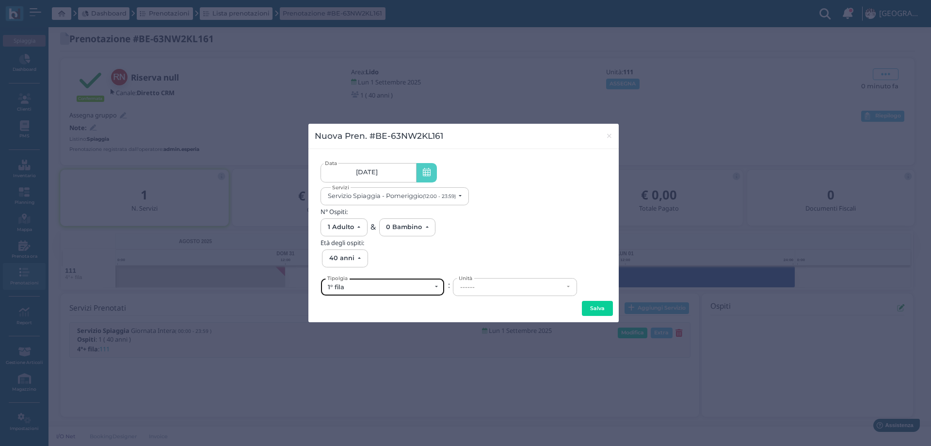
click at [410, 281] on div "1° fila" at bounding box center [382, 286] width 123 height 17
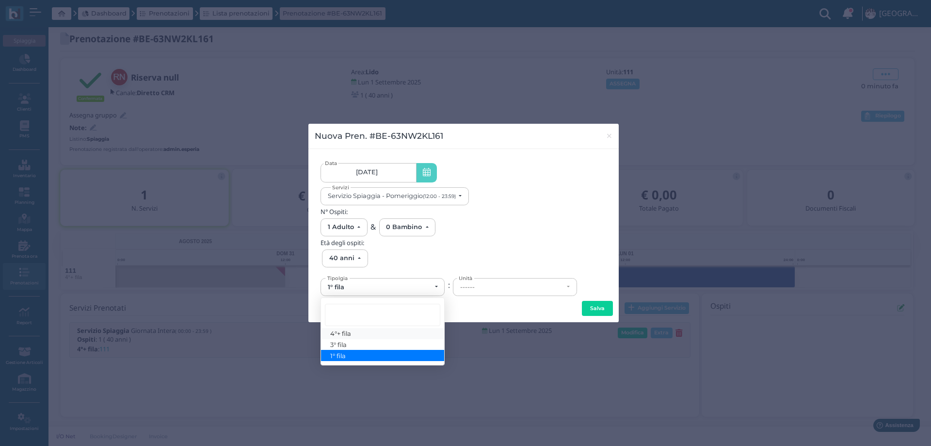
drag, startPoint x: 337, startPoint y: 336, endPoint x: 347, endPoint y: 325, distance: 14.1
click at [337, 335] on span "4°+ fila" at bounding box center [341, 333] width 21 height 8
select select "434"
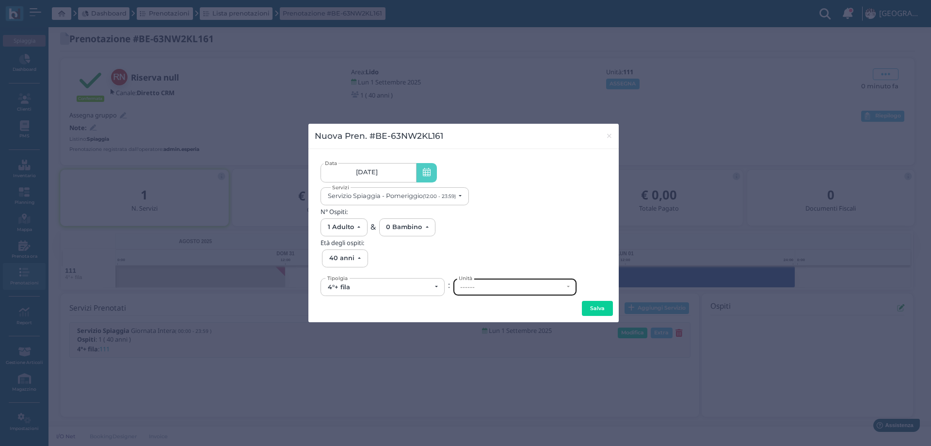
click at [477, 287] on div "------" at bounding box center [511, 287] width 103 height 8
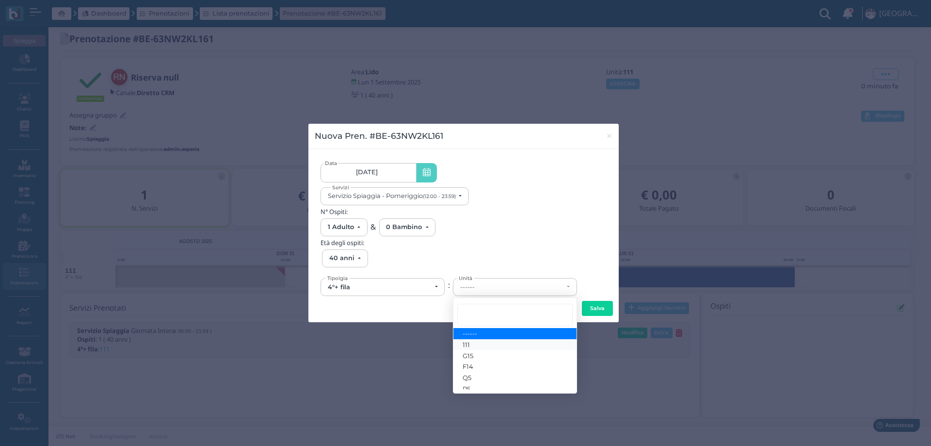
click at [479, 348] on link "111" at bounding box center [514, 344] width 123 height 11
select select "6236"
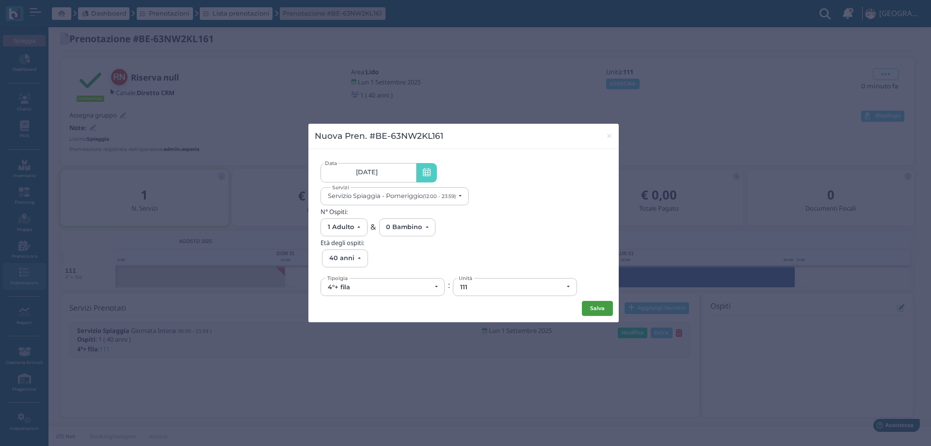
click at [596, 309] on button "Salva" at bounding box center [597, 309] width 31 height 16
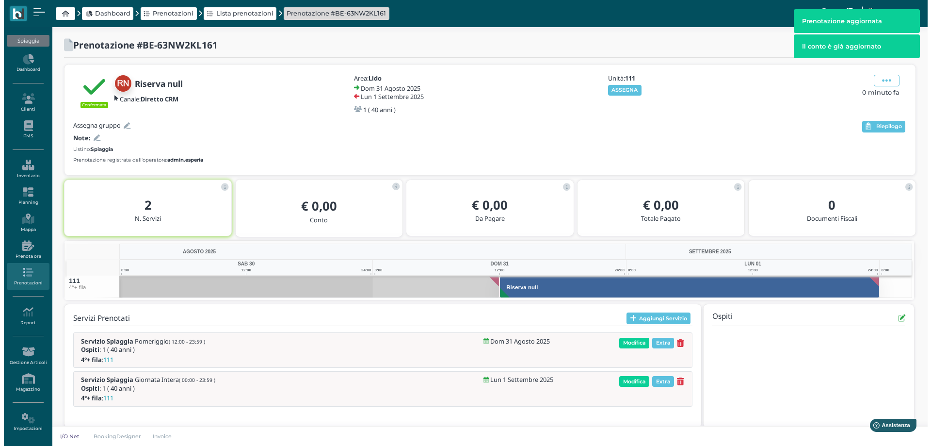
scroll to position [11, 0]
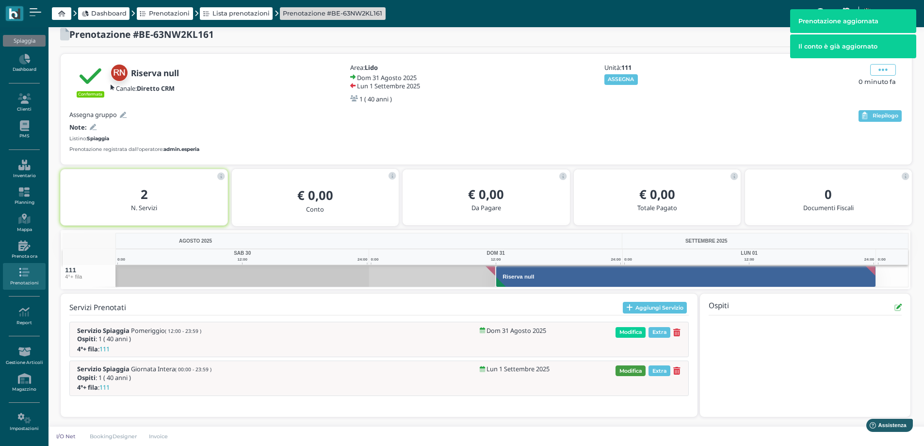
click at [629, 368] on span "Modifica" at bounding box center [630, 370] width 30 height 11
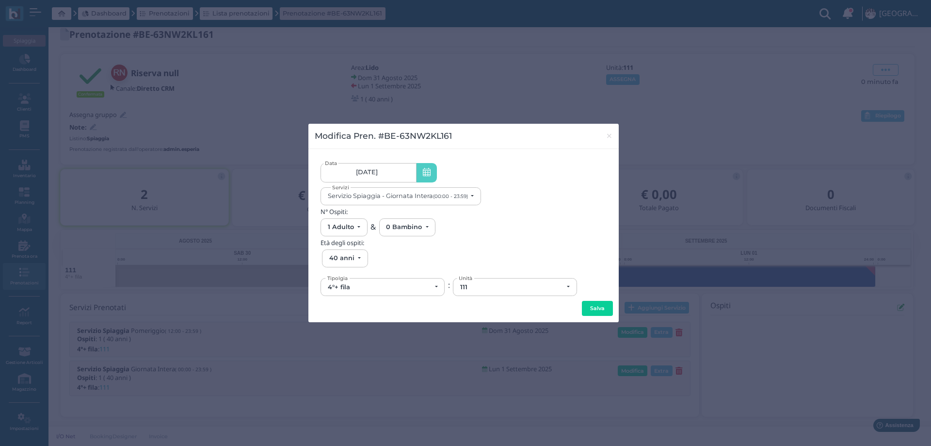
click at [385, 166] on link "01/09/25" at bounding box center [369, 172] width 96 height 19
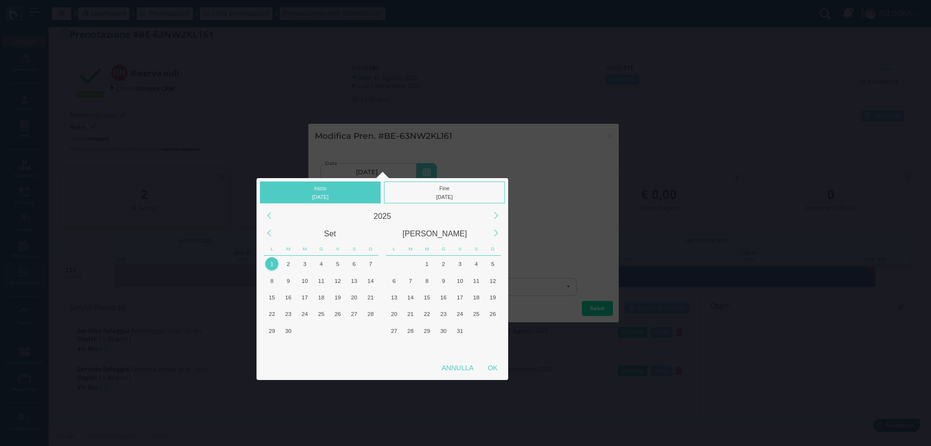
click at [275, 264] on div "1" at bounding box center [271, 263] width 13 height 13
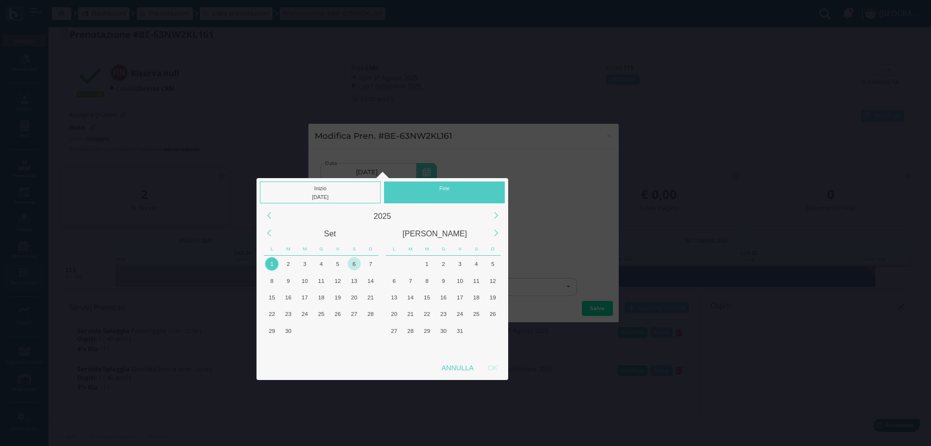
click at [356, 266] on div "6" at bounding box center [354, 263] width 13 height 13
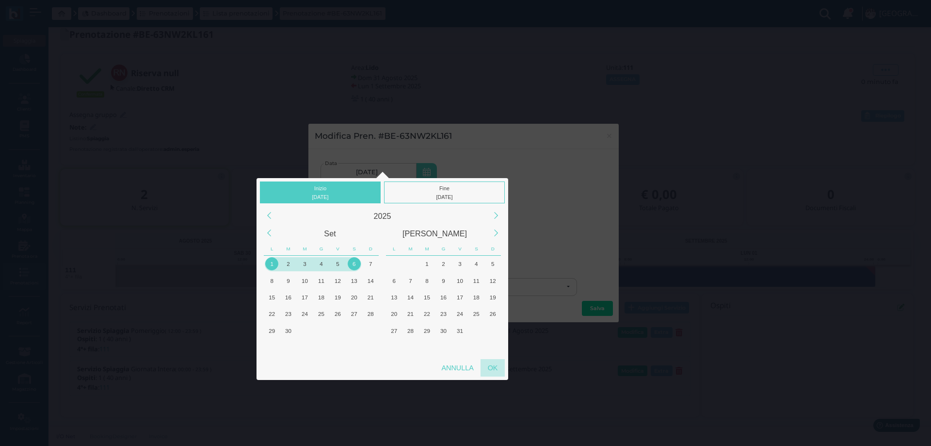
click at [494, 370] on div "OK" at bounding box center [493, 367] width 24 height 17
type input "01/09/2025 - 06/09/2025"
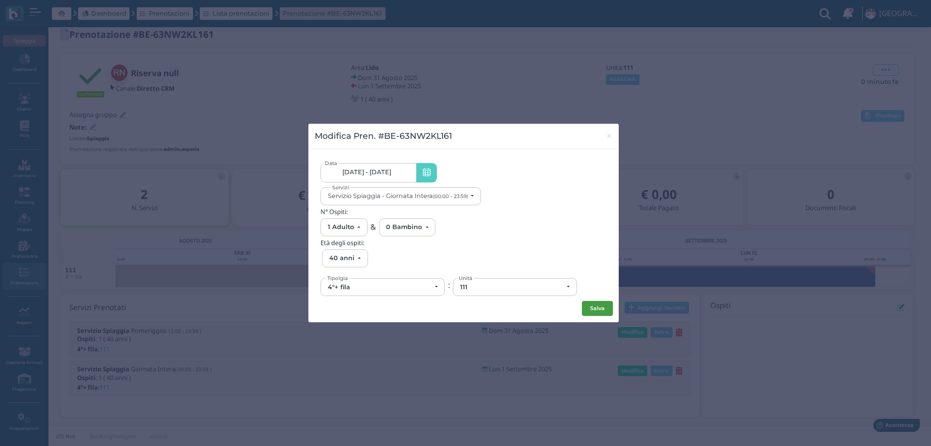
scroll to position [0, 0]
click at [606, 310] on button "Salva" at bounding box center [597, 309] width 31 height 16
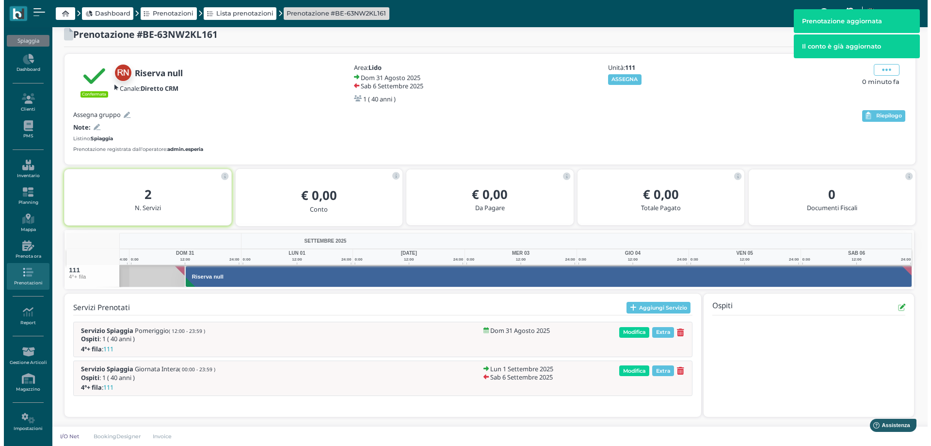
scroll to position [0, 103]
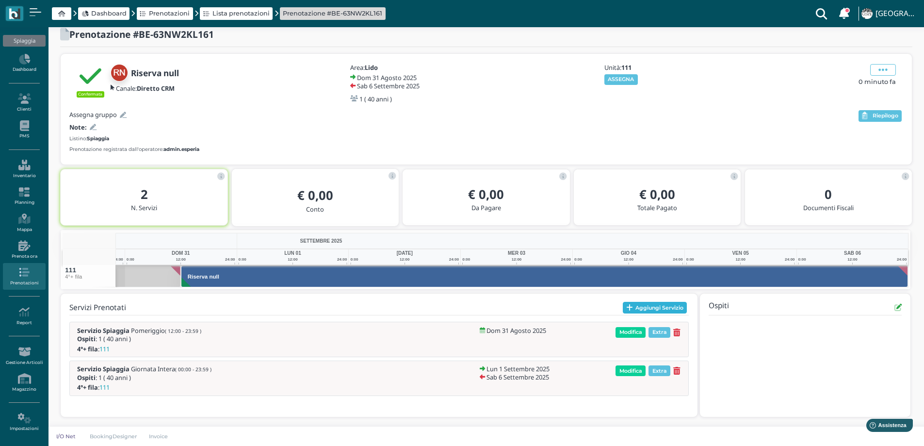
click at [639, 302] on button "Aggiungi Servizio" at bounding box center [655, 308] width 64 height 12
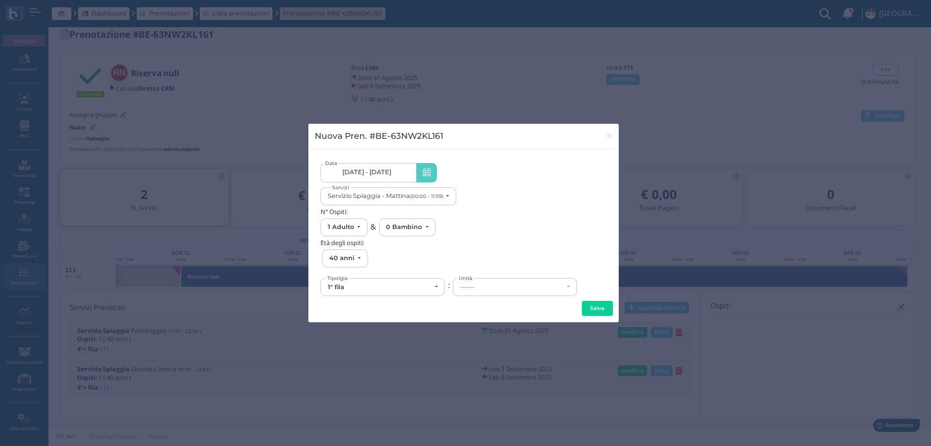
click at [395, 177] on link "31/08/25 - 06/09/25" at bounding box center [369, 172] width 96 height 19
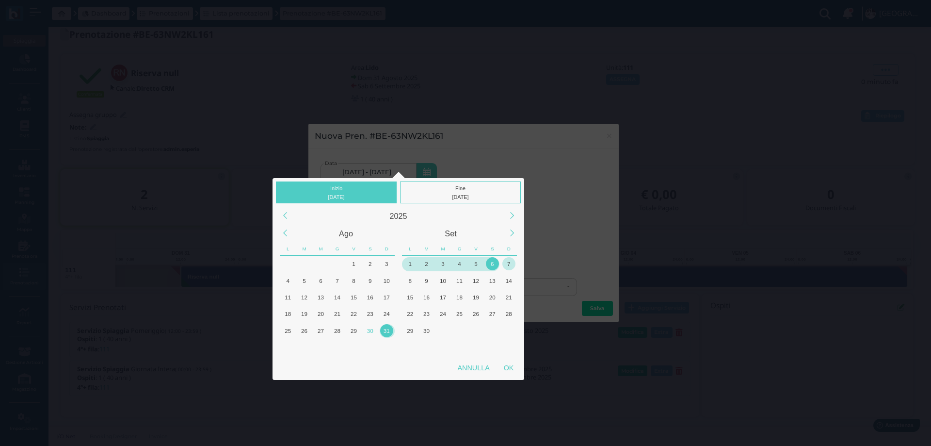
click at [508, 265] on div "7" at bounding box center [508, 263] width 13 height 13
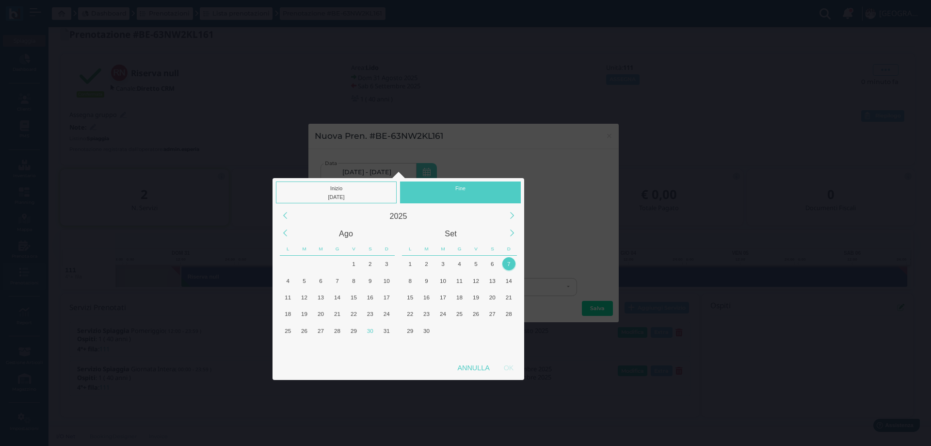
click at [508, 264] on div "7" at bounding box center [508, 263] width 13 height 13
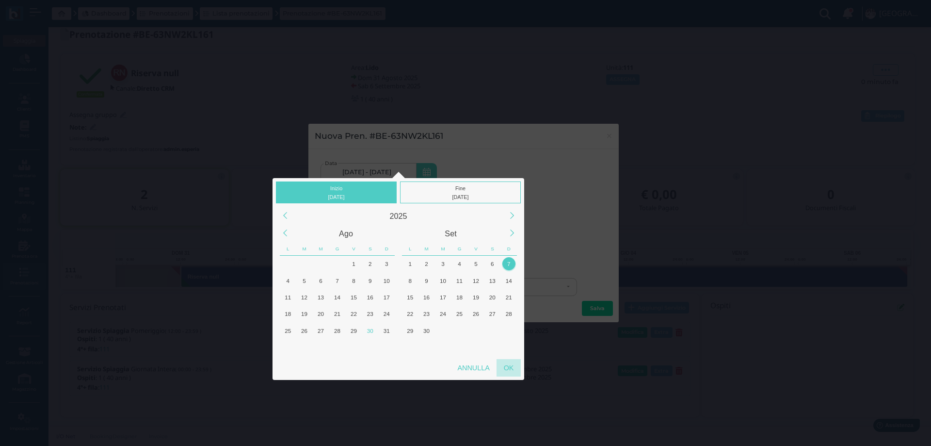
click at [506, 362] on div "OK" at bounding box center [509, 367] width 24 height 17
type input "07/09/2025 - 07/09/2025"
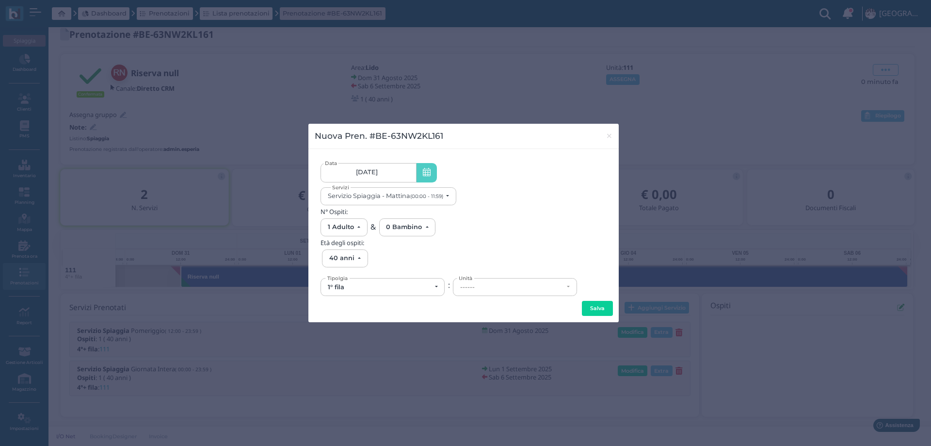
scroll to position [0, 91]
click at [413, 288] on div "1° fila" at bounding box center [379, 287] width 103 height 8
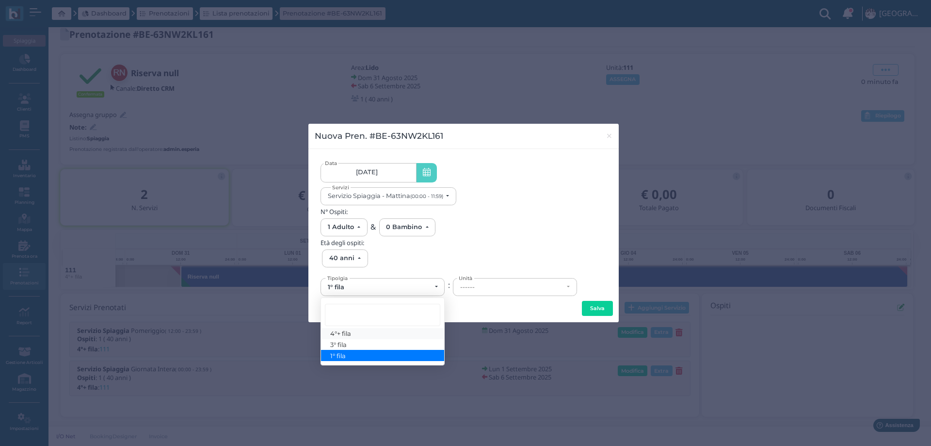
click at [348, 333] on span "4°+ fila" at bounding box center [341, 333] width 21 height 8
select select "434"
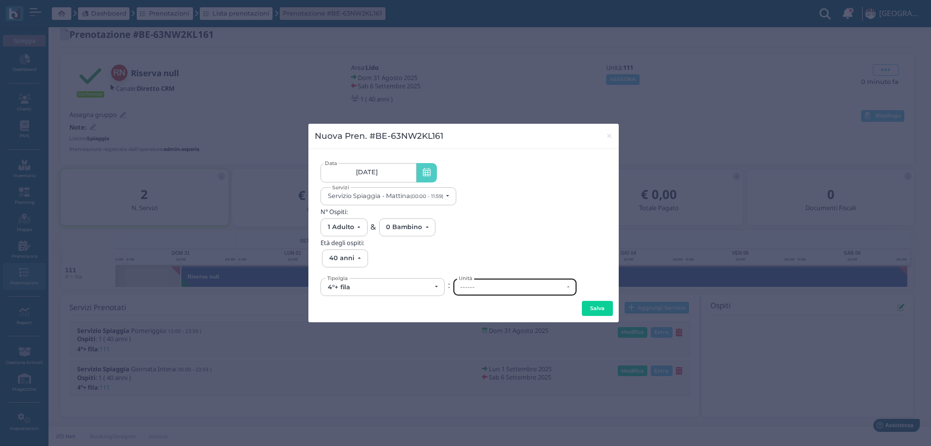
click at [487, 292] on div "------" at bounding box center [514, 286] width 123 height 17
click at [476, 247] on link "111" at bounding box center [514, 245] width 123 height 11
select select "6236"
click at [600, 307] on button "Salva" at bounding box center [597, 309] width 31 height 16
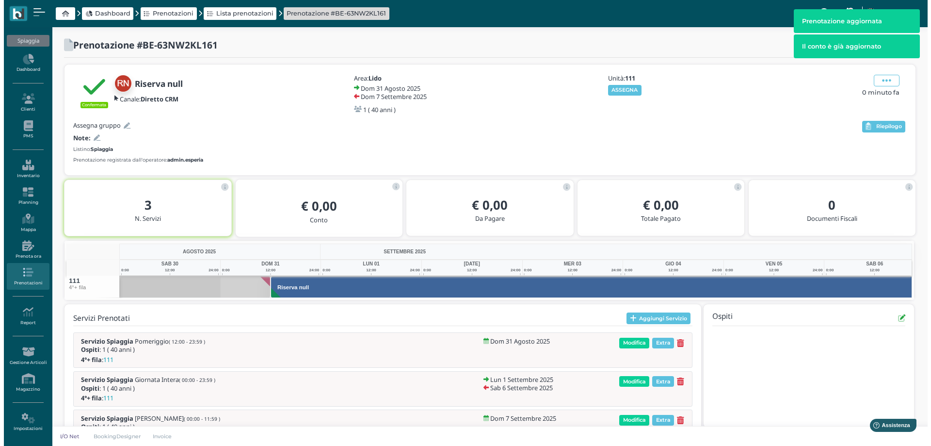
scroll to position [0, 63]
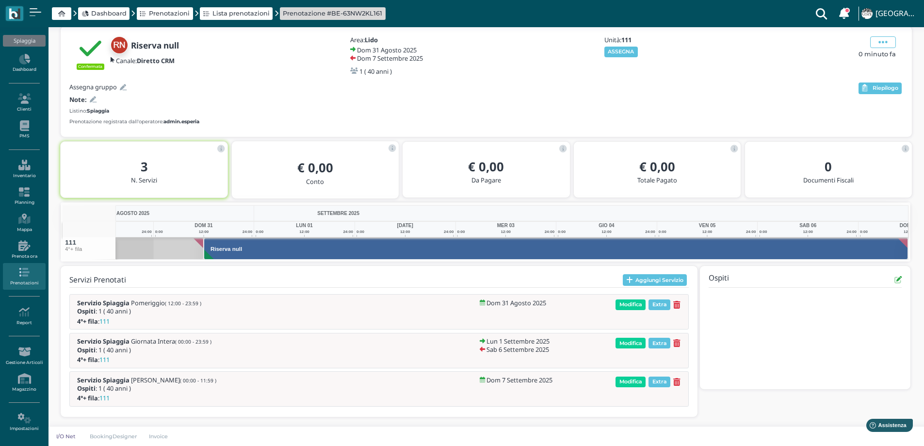
click at [122, 89] on icon at bounding box center [123, 87] width 7 height 6
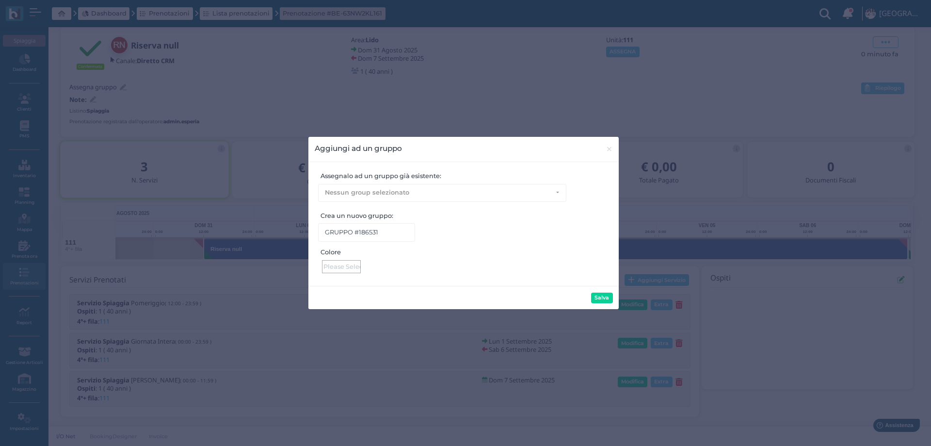
click at [350, 265] on div at bounding box center [341, 266] width 39 height 13
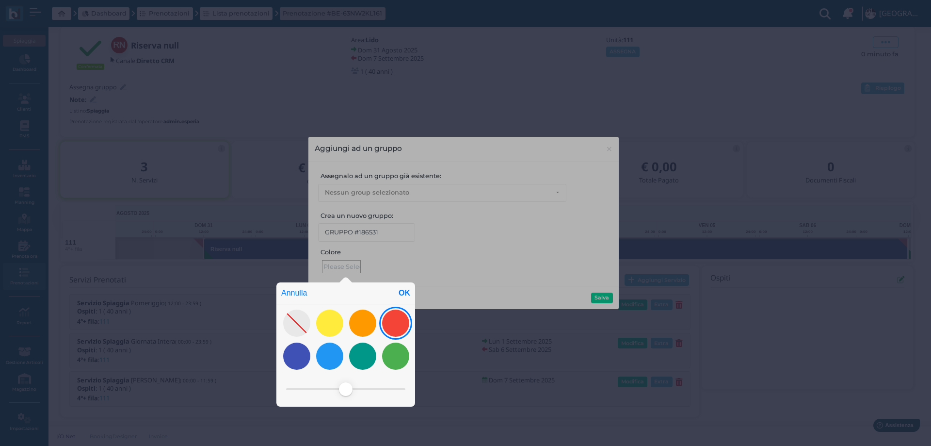
click at [398, 328] on div at bounding box center [395, 322] width 27 height 27
click at [404, 293] on div "OK" at bounding box center [404, 292] width 21 height 21
type input "#f44437"
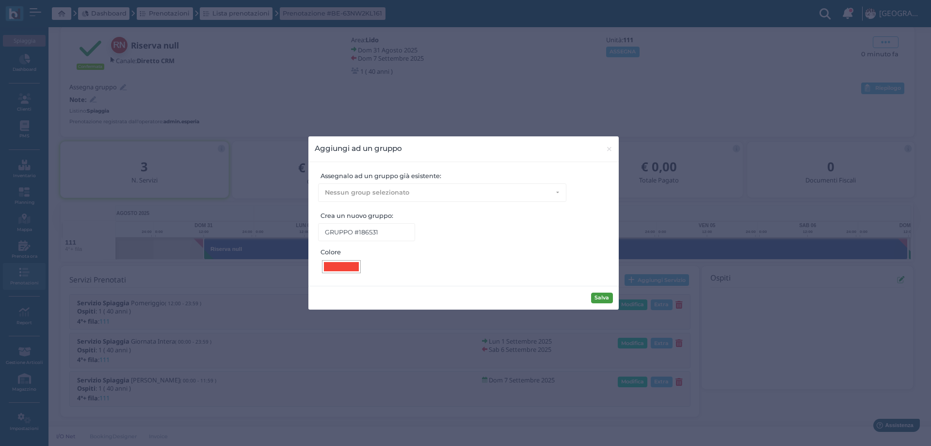
click at [604, 298] on button "Salva" at bounding box center [602, 297] width 22 height 11
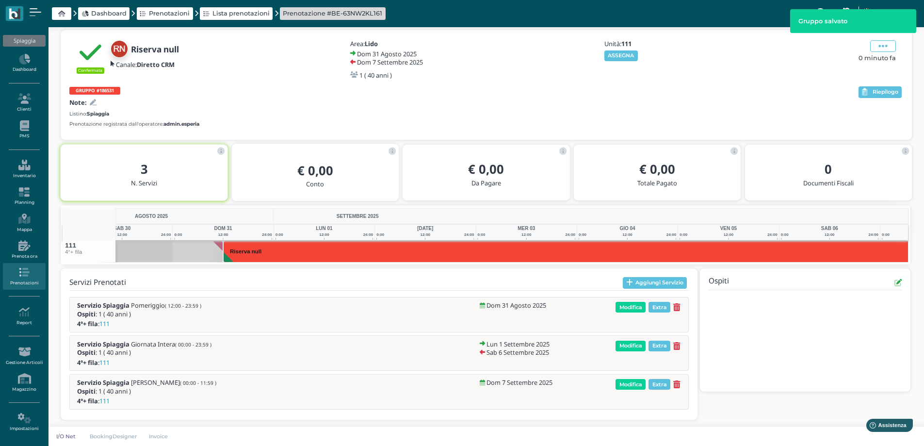
scroll to position [0, 66]
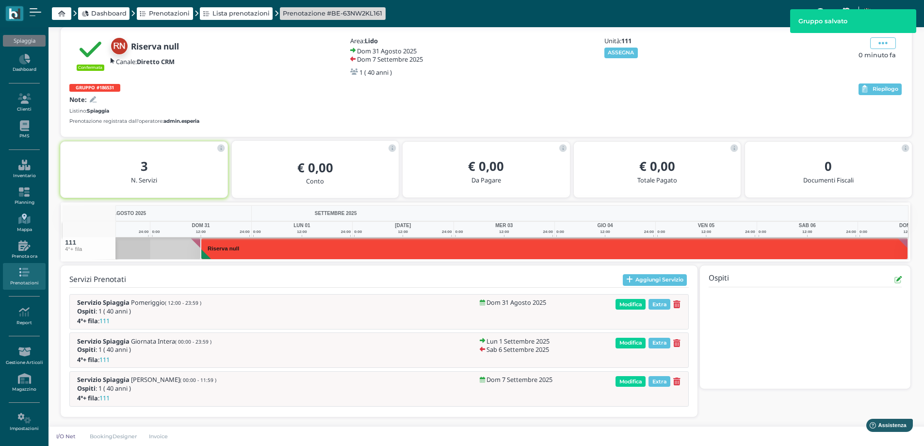
click at [19, 217] on icon at bounding box center [24, 218] width 42 height 11
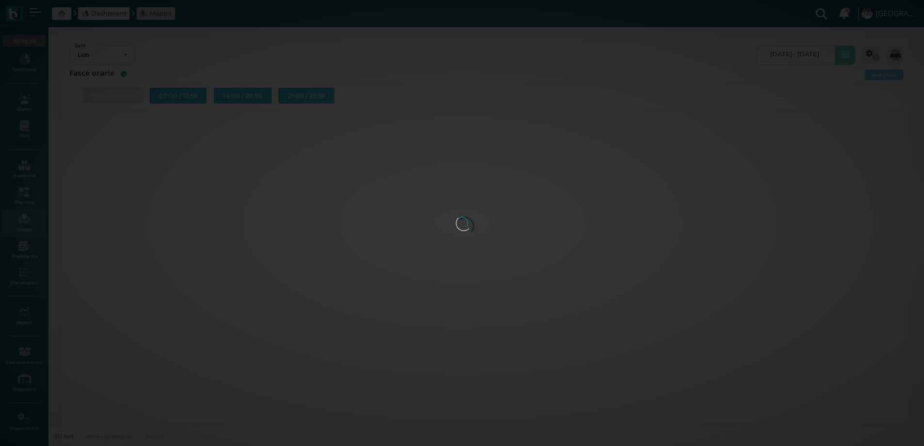
click at [456, 217] on div at bounding box center [462, 223] width 13 height 13
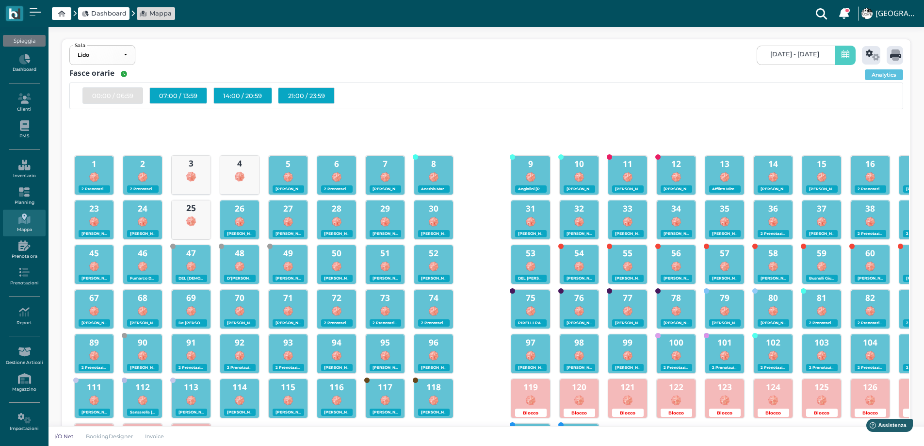
click at [21, 197] on icon at bounding box center [24, 192] width 42 height 11
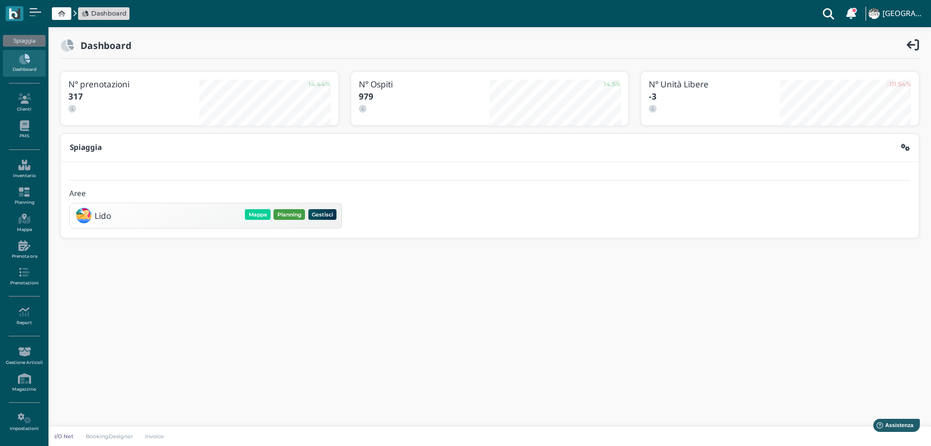
click at [289, 214] on button "Planning" at bounding box center [289, 214] width 32 height 11
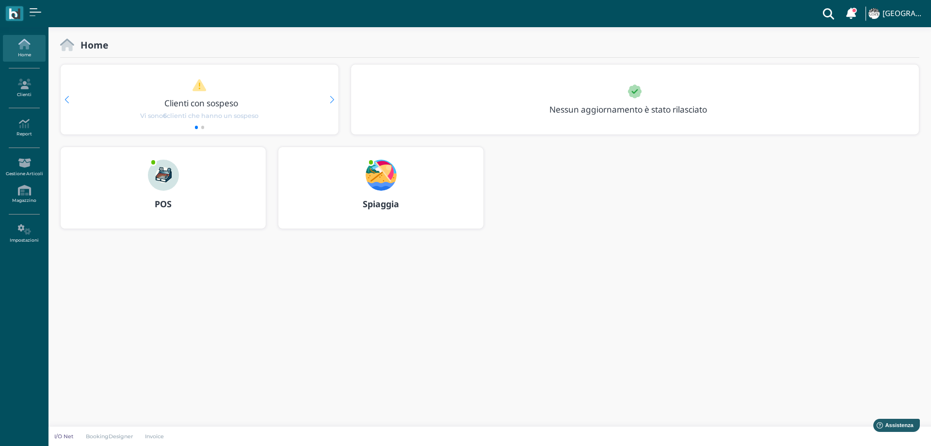
click at [384, 171] on img at bounding box center [381, 175] width 31 height 31
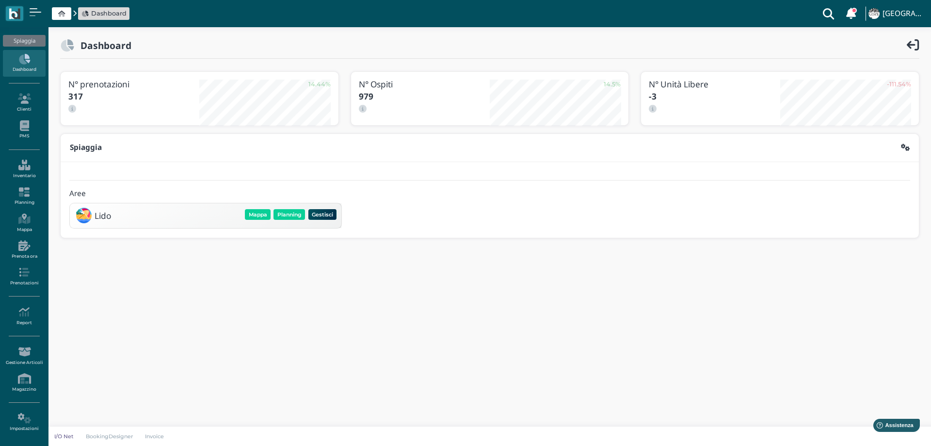
click at [279, 207] on div "Lido [GEOGRAPHIC_DATA] Planning Gestisci Elimina" at bounding box center [205, 215] width 265 height 18
click at [289, 215] on button "Planning" at bounding box center [289, 214] width 32 height 11
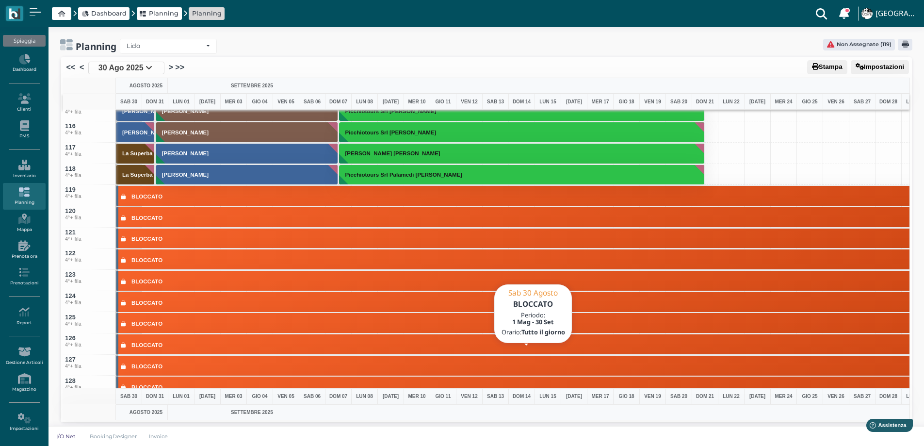
scroll to position [2328, 0]
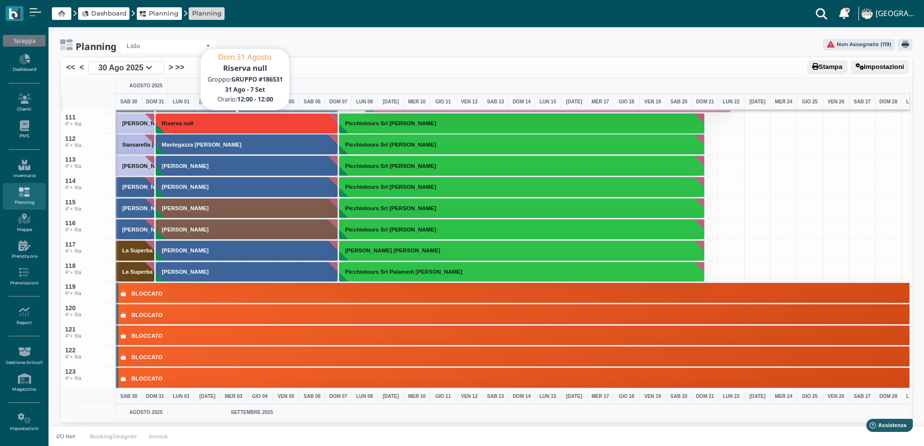
click at [203, 117] on button "Riserva null" at bounding box center [247, 123] width 183 height 21
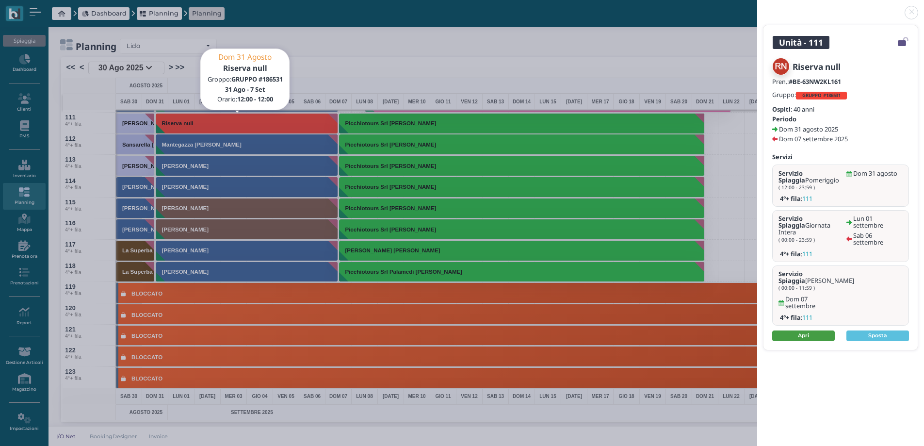
click at [801, 330] on link "Apri" at bounding box center [803, 335] width 63 height 11
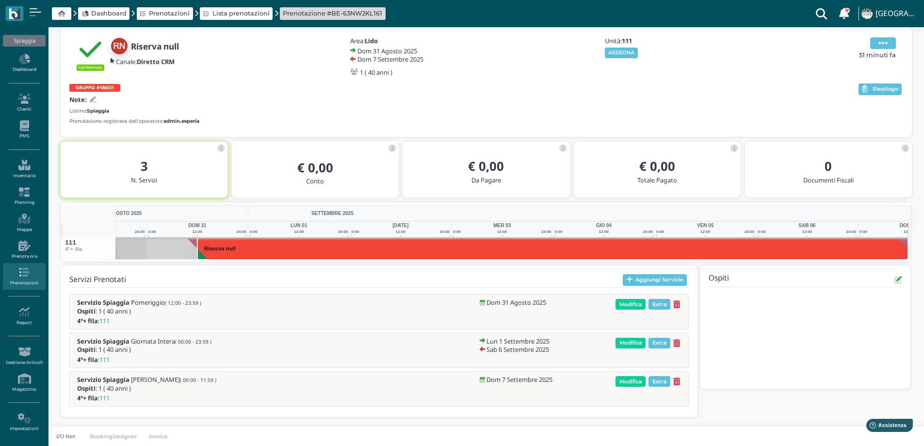
click at [879, 46] on icon at bounding box center [882, 43] width 9 height 11
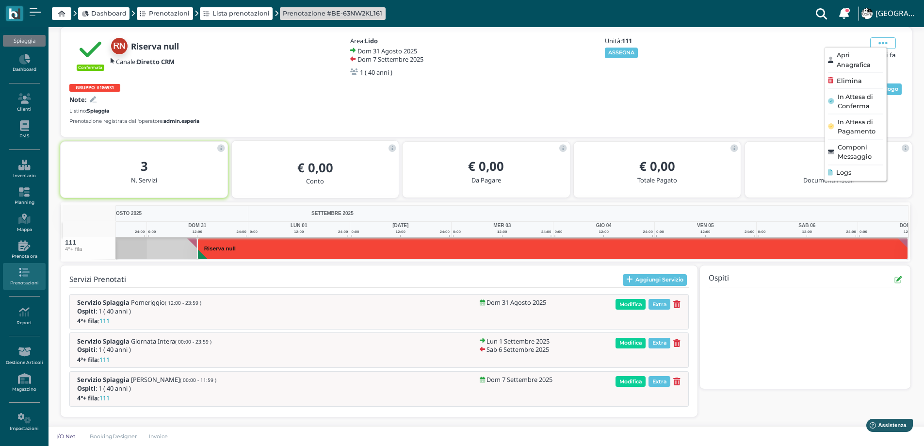
click at [851, 61] on span "Apri Anagrafica" at bounding box center [859, 60] width 47 height 18
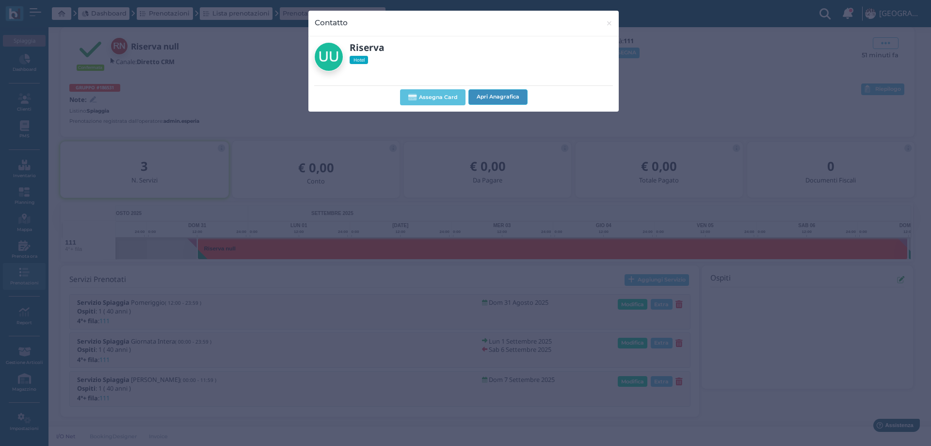
click at [500, 91] on button "Apri Anagrafica" at bounding box center [497, 97] width 59 height 16
click at [608, 24] on span "×" at bounding box center [609, 23] width 7 height 13
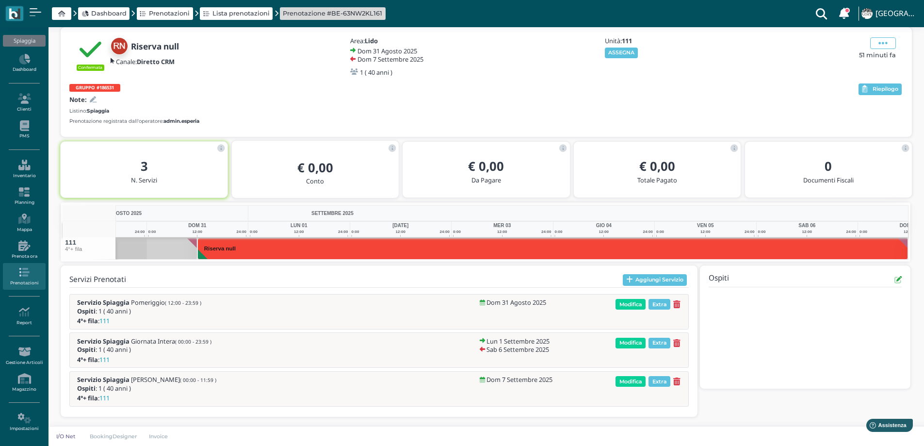
click at [101, 89] on b "GRUPPO #186531" at bounding box center [95, 87] width 38 height 6
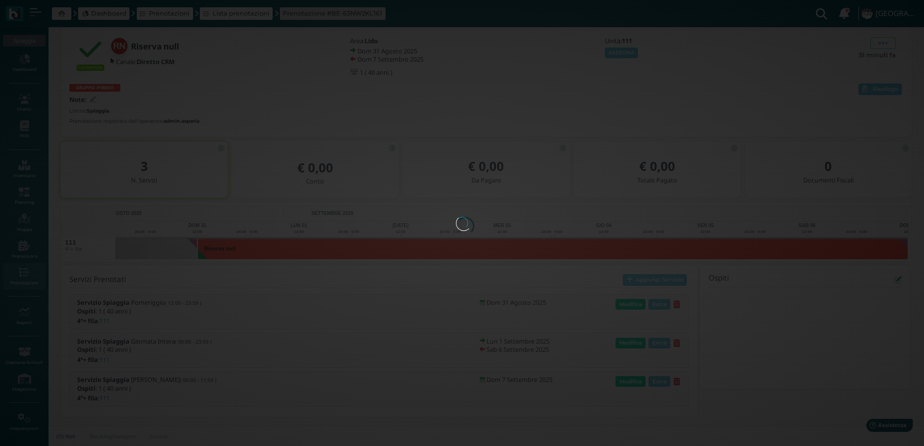
select select "1010"
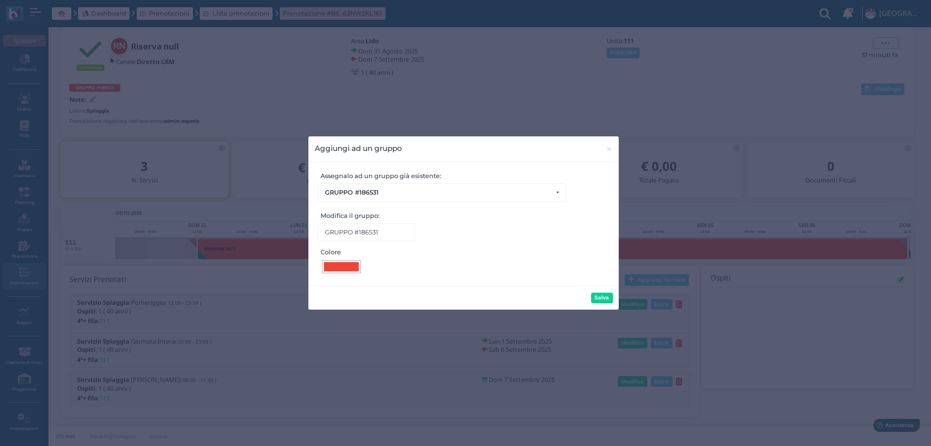
click at [351, 264] on div at bounding box center [341, 266] width 35 height 9
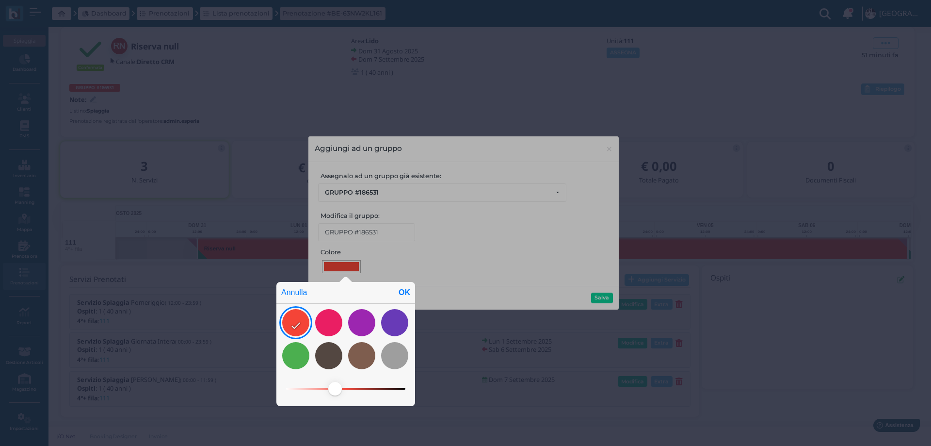
drag, startPoint x: 515, startPoint y: 238, endPoint x: 578, endPoint y: 188, distance: 80.0
click at [516, 237] on div "Annulla OK" at bounding box center [465, 204] width 931 height 483
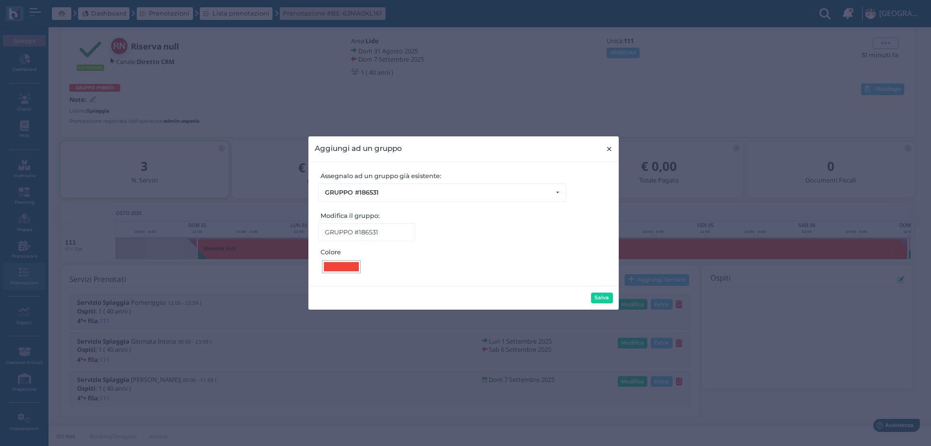
click at [606, 148] on span "×" at bounding box center [609, 149] width 7 height 13
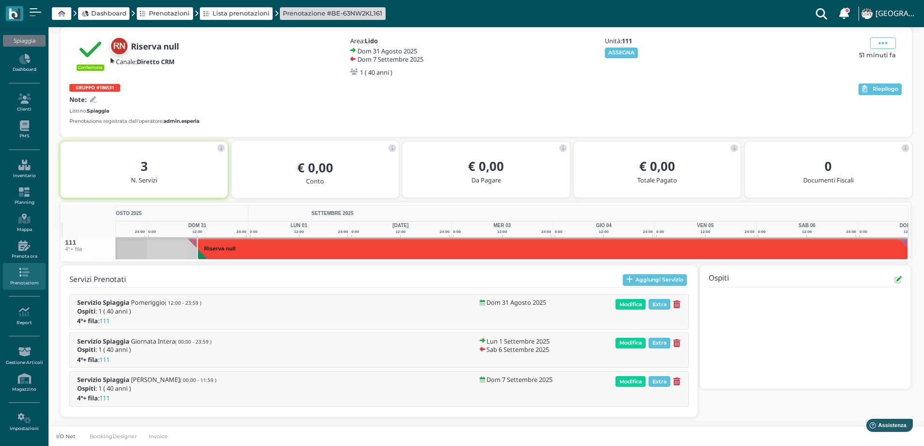
drag, startPoint x: 711, startPoint y: 112, endPoint x: 883, endPoint y: 80, distance: 174.5
click at [715, 112] on div "Listino: Spiaggia" at bounding box center [462, 110] width 787 height 7
click at [879, 48] on icon at bounding box center [882, 43] width 9 height 11
click at [844, 63] on span "Apri Anagrafica" at bounding box center [859, 60] width 47 height 18
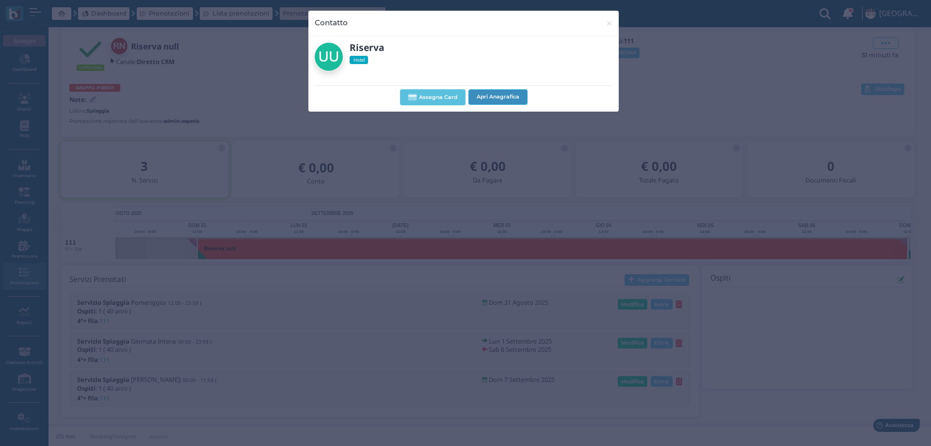
click at [493, 100] on button "Apri Anagrafica" at bounding box center [497, 97] width 59 height 16
click at [611, 19] on span "×" at bounding box center [609, 23] width 7 height 13
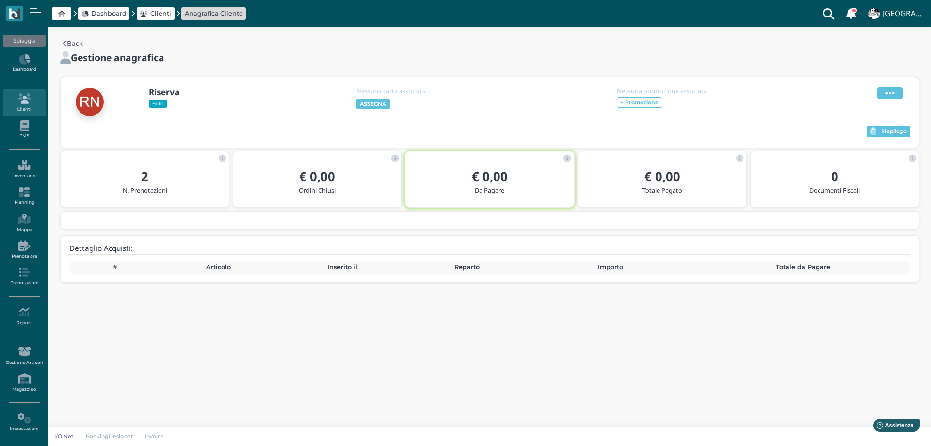
click at [888, 88] on icon at bounding box center [889, 93] width 9 height 11
click at [858, 101] on span "Modifica" at bounding box center [860, 104] width 27 height 9
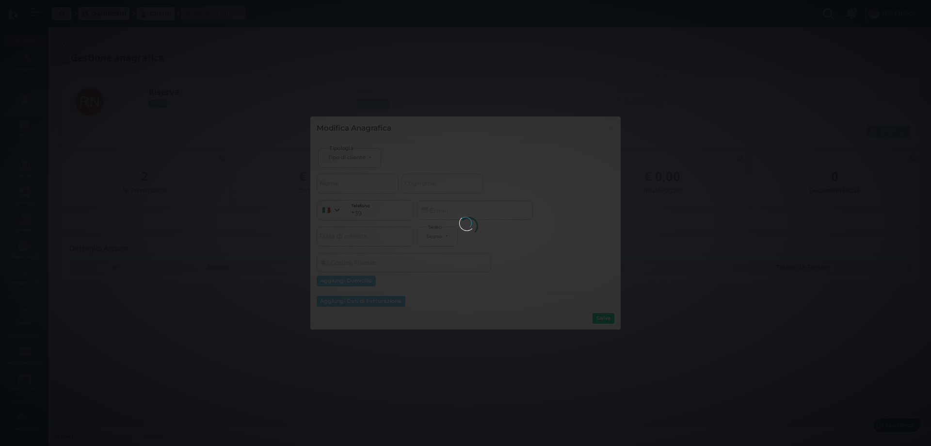
select select
type input "Riserva"
select select
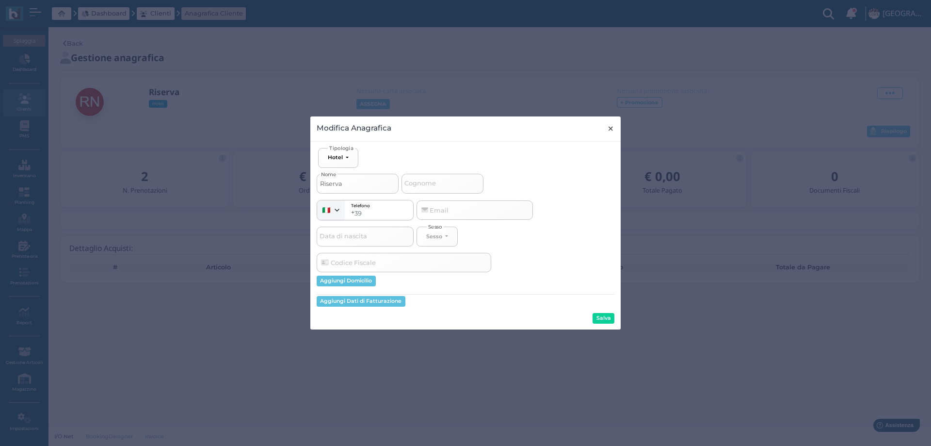
click at [610, 129] on span "×" at bounding box center [610, 128] width 7 height 13
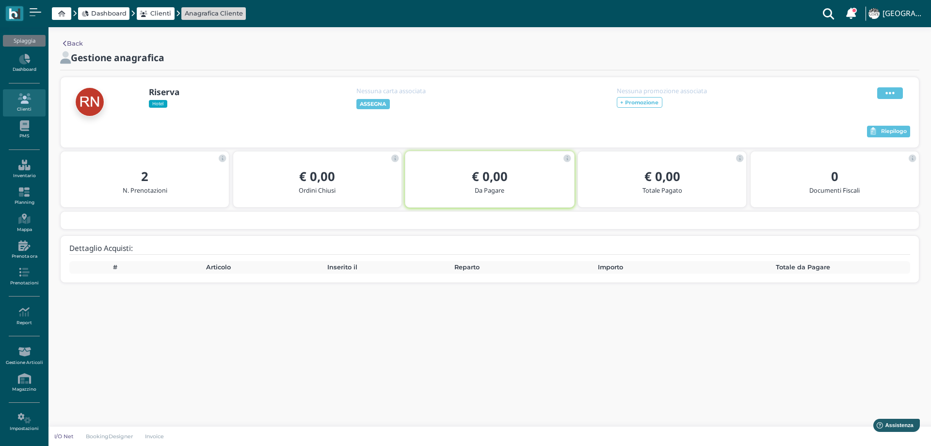
click at [886, 93] on icon at bounding box center [889, 93] width 9 height 11
click at [874, 104] on span "Modifica" at bounding box center [860, 104] width 27 height 9
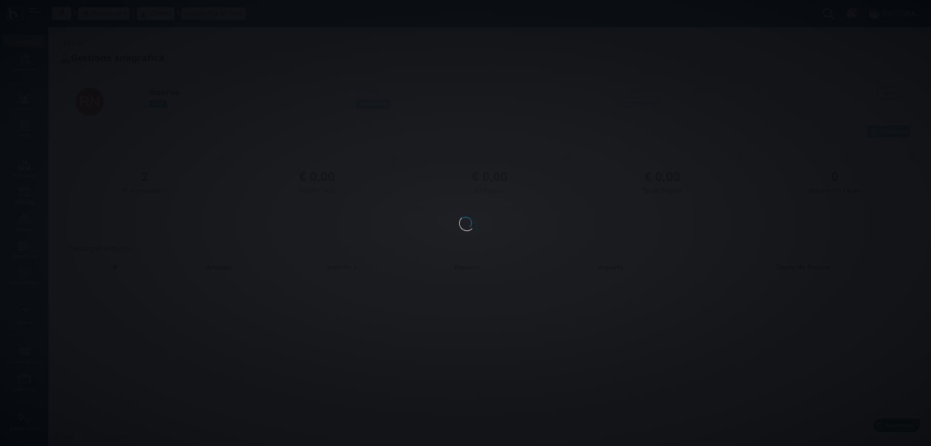
select select
type input "Riserva"
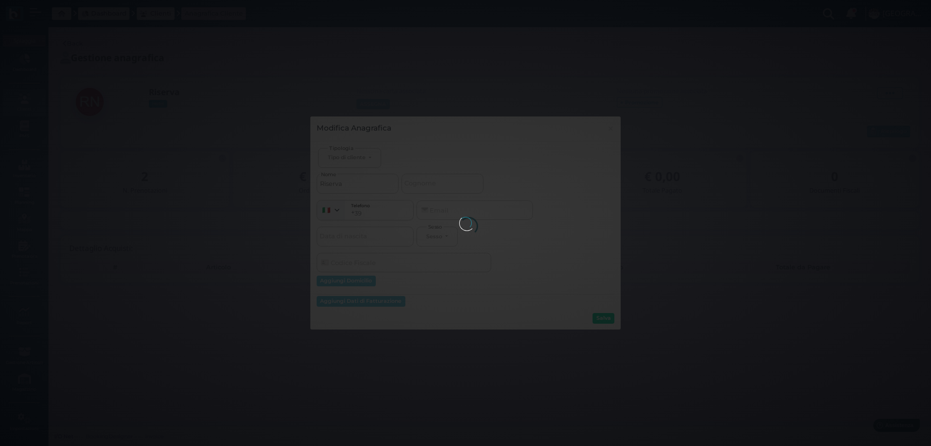
select select
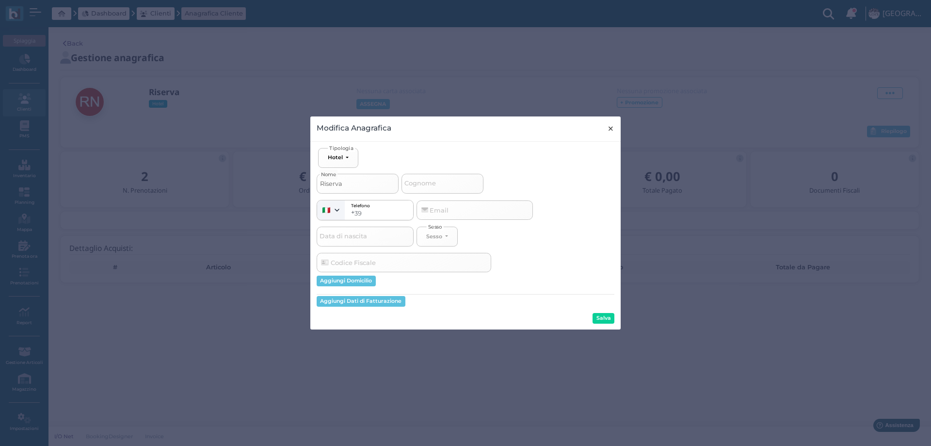
click at [611, 127] on span "×" at bounding box center [610, 128] width 7 height 13
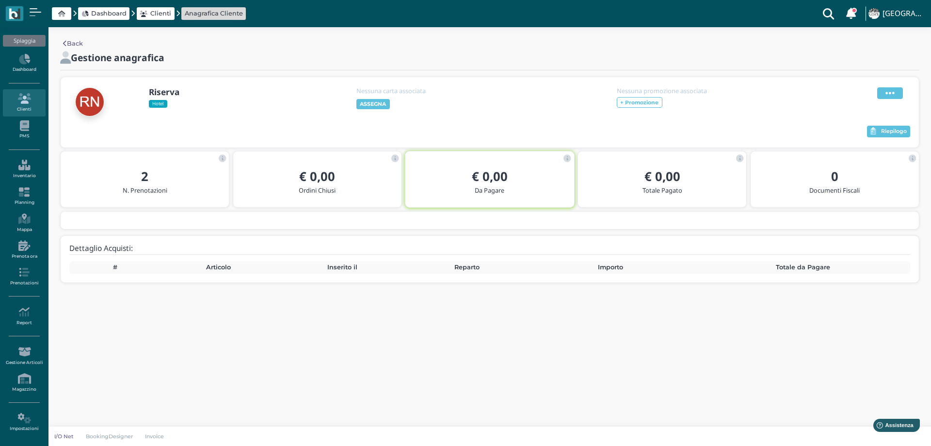
click at [897, 89] on span at bounding box center [890, 93] width 26 height 12
click at [864, 103] on span "Modifica" at bounding box center [860, 104] width 27 height 9
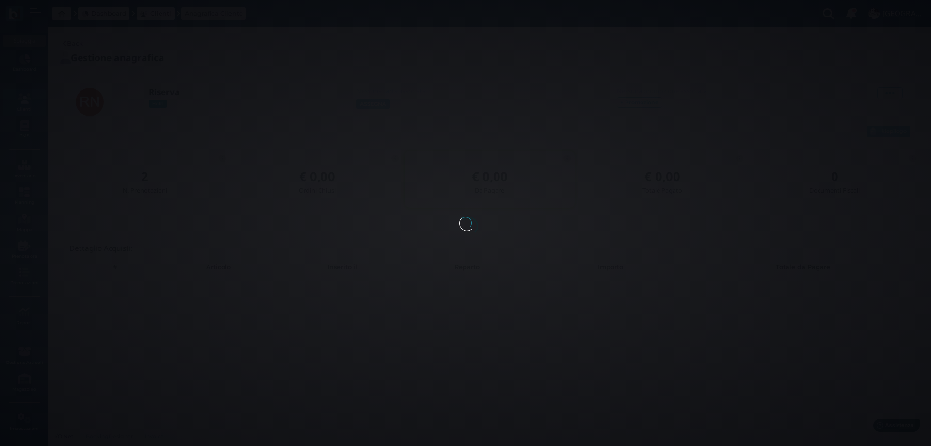
select select
type input "Riserva"
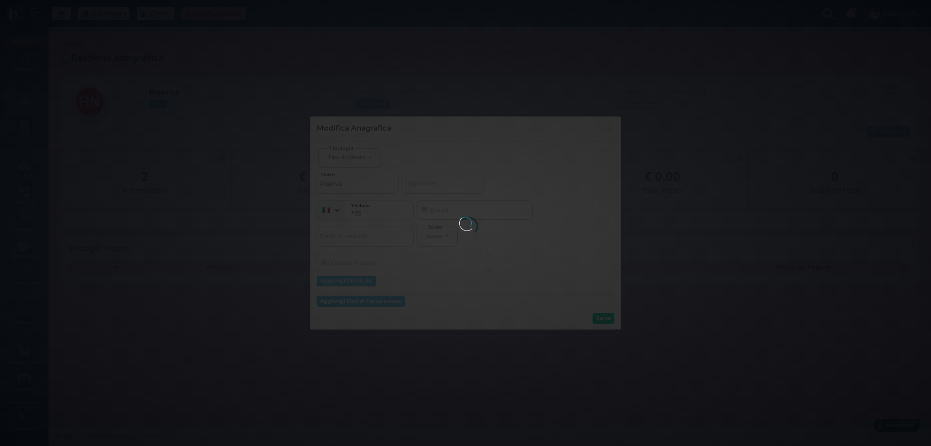
select select
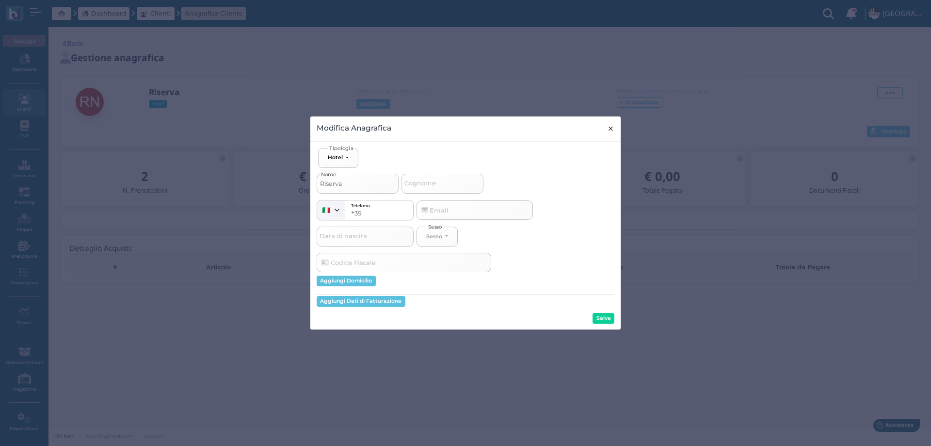
click at [611, 127] on span "×" at bounding box center [610, 128] width 7 height 13
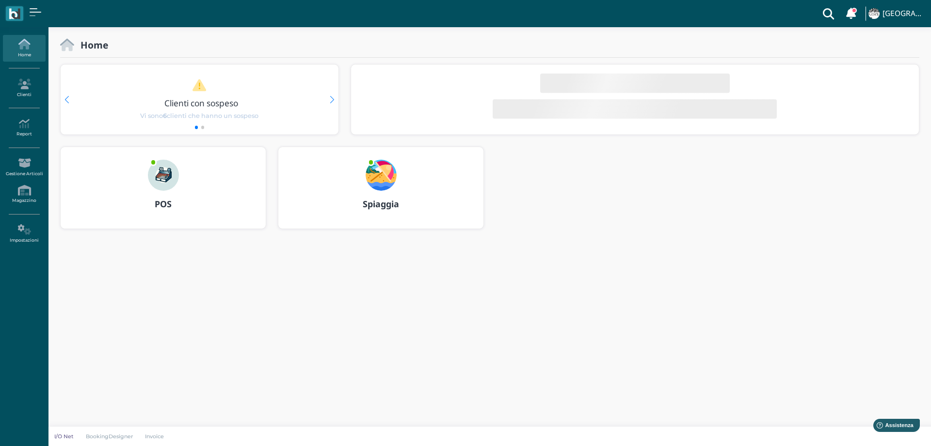
click at [370, 180] on img at bounding box center [381, 175] width 31 height 31
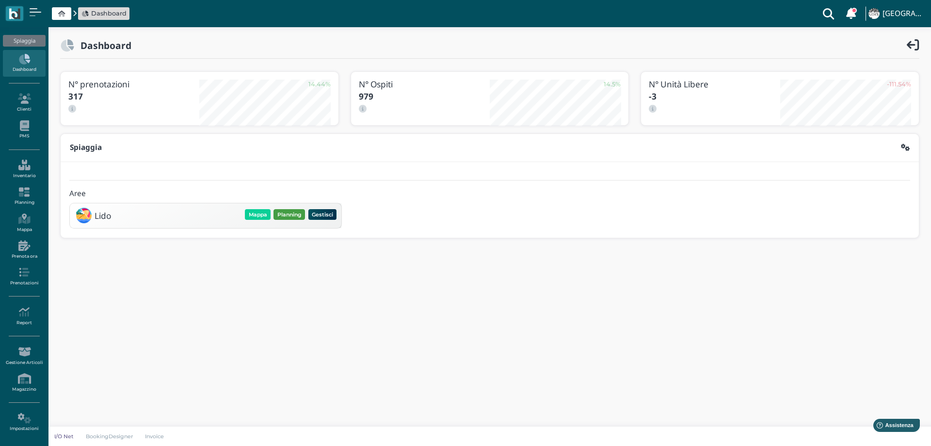
click at [282, 214] on button "Planning" at bounding box center [289, 214] width 32 height 11
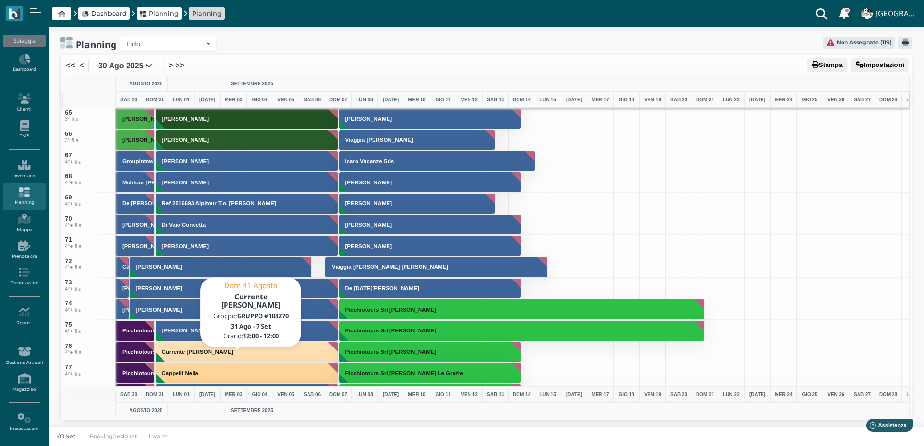
scroll to position [1358, 0]
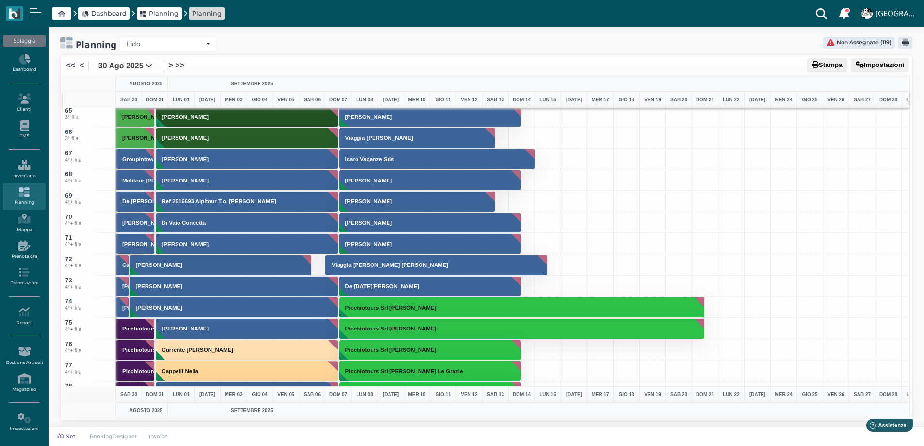
click at [120, 68] on span "30 Ago 2025" at bounding box center [120, 66] width 45 height 12
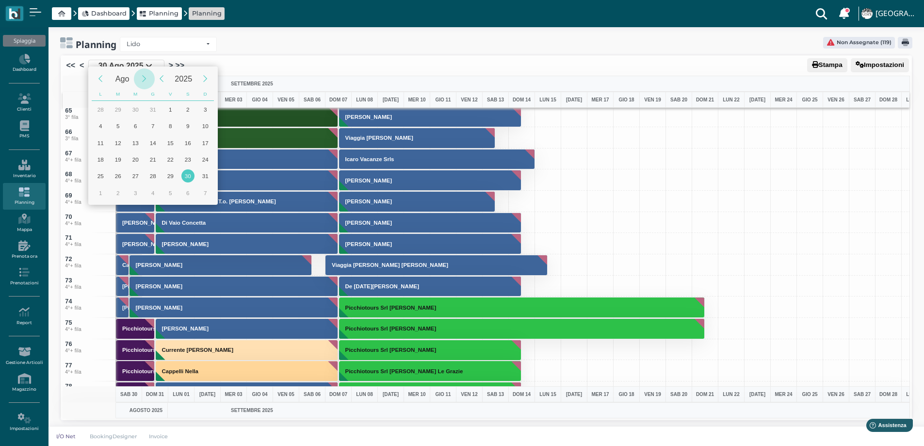
click at [142, 75] on div "Next Month" at bounding box center [144, 78] width 21 height 21
click at [204, 129] on div "14" at bounding box center [205, 125] width 13 height 13
type input "14/09/2025"
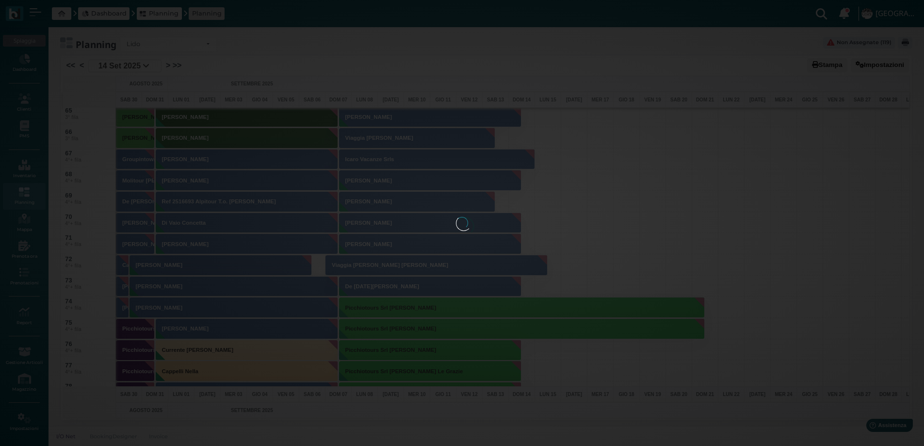
scroll to position [0, 39]
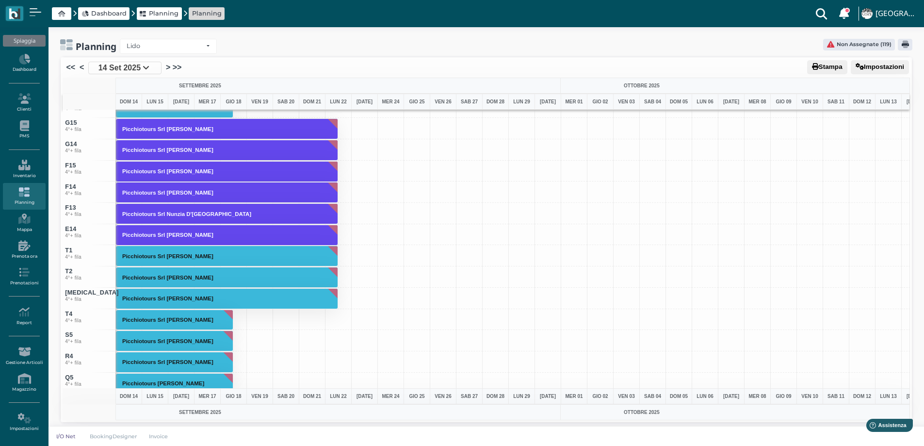
scroll to position [3704, 0]
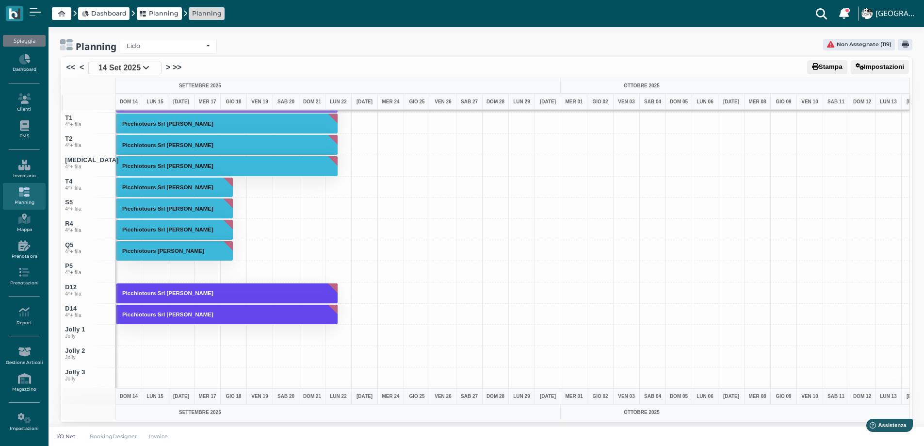
click at [101, 68] on span "14 Set 2025" at bounding box center [119, 68] width 42 height 12
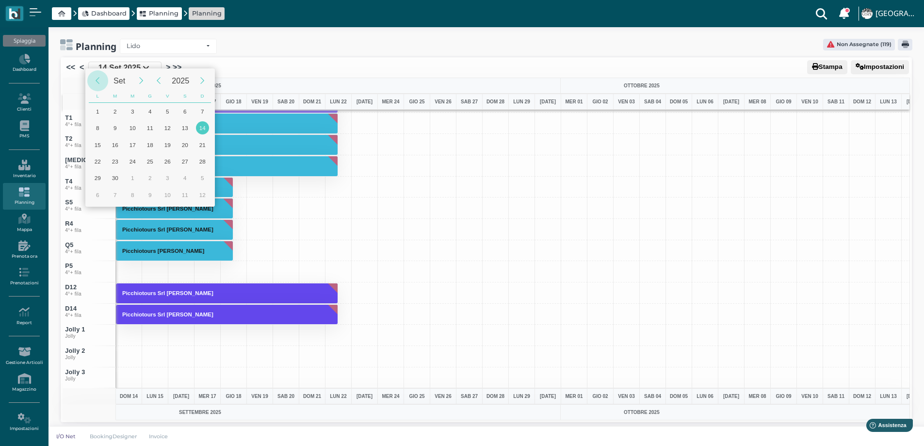
click at [96, 83] on div "Previous Month" at bounding box center [97, 80] width 21 height 21
click at [185, 177] on div "30" at bounding box center [184, 177] width 13 height 13
type input "[DATE]"
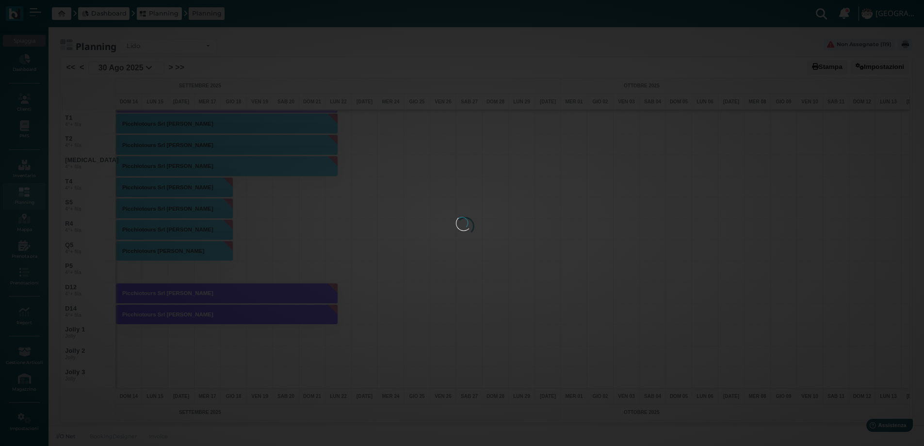
scroll to position [0, 39]
